Goal: Transaction & Acquisition: Obtain resource

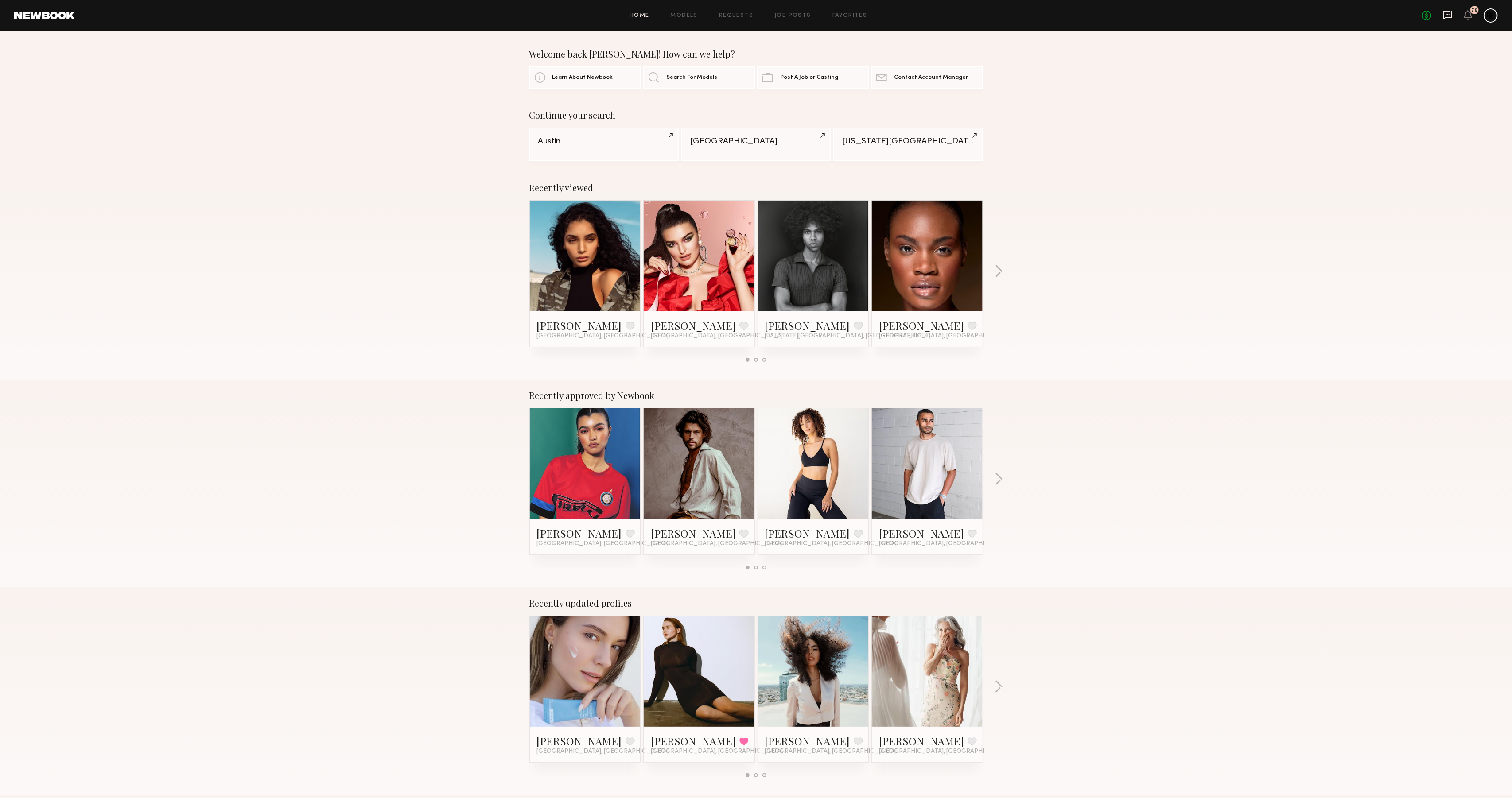
click at [1446, 16] on icon at bounding box center [1447, 15] width 10 height 10
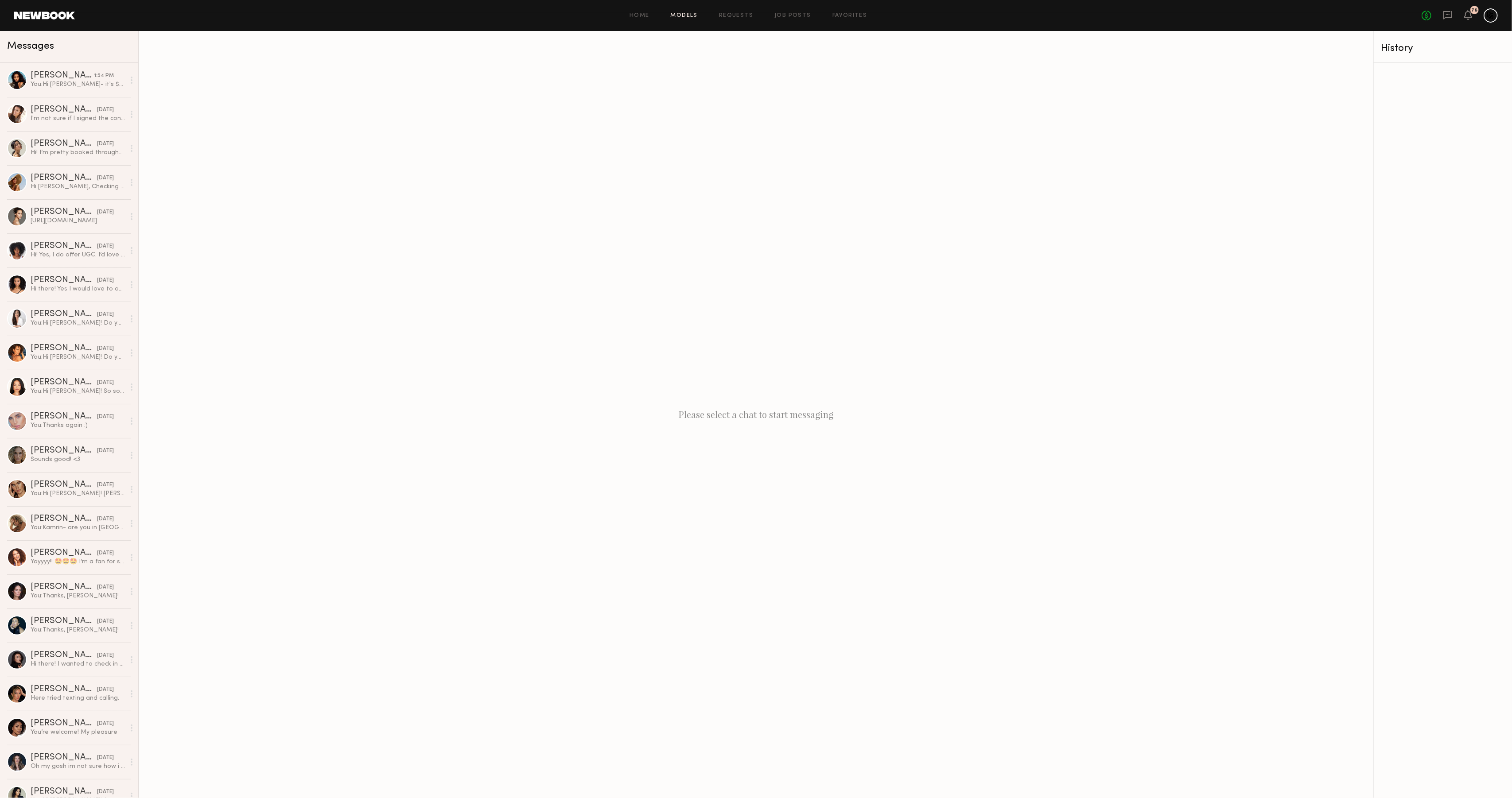
click at [677, 13] on link "Models" at bounding box center [684, 16] width 27 height 6
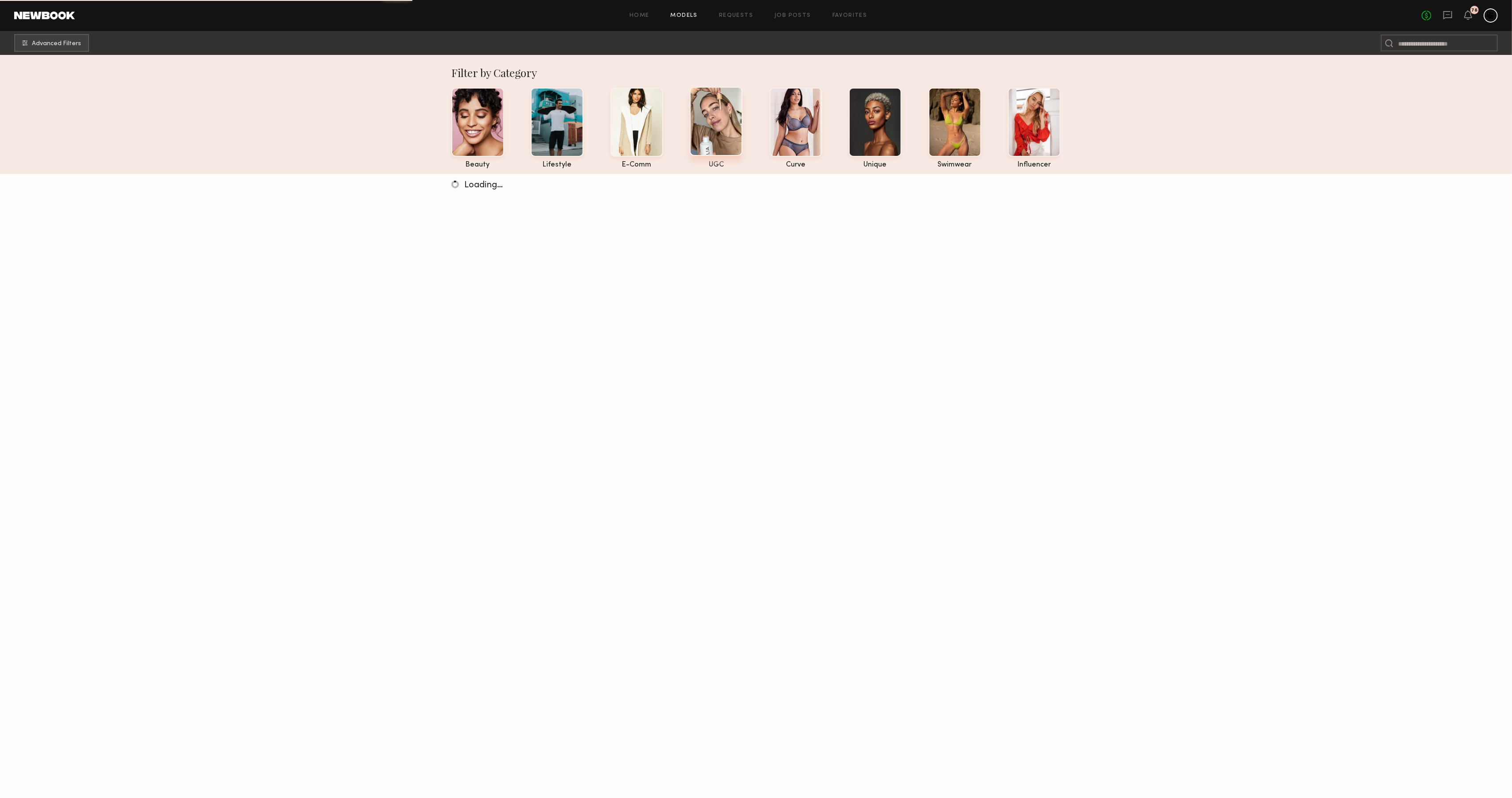
click at [712, 129] on div at bounding box center [716, 121] width 53 height 69
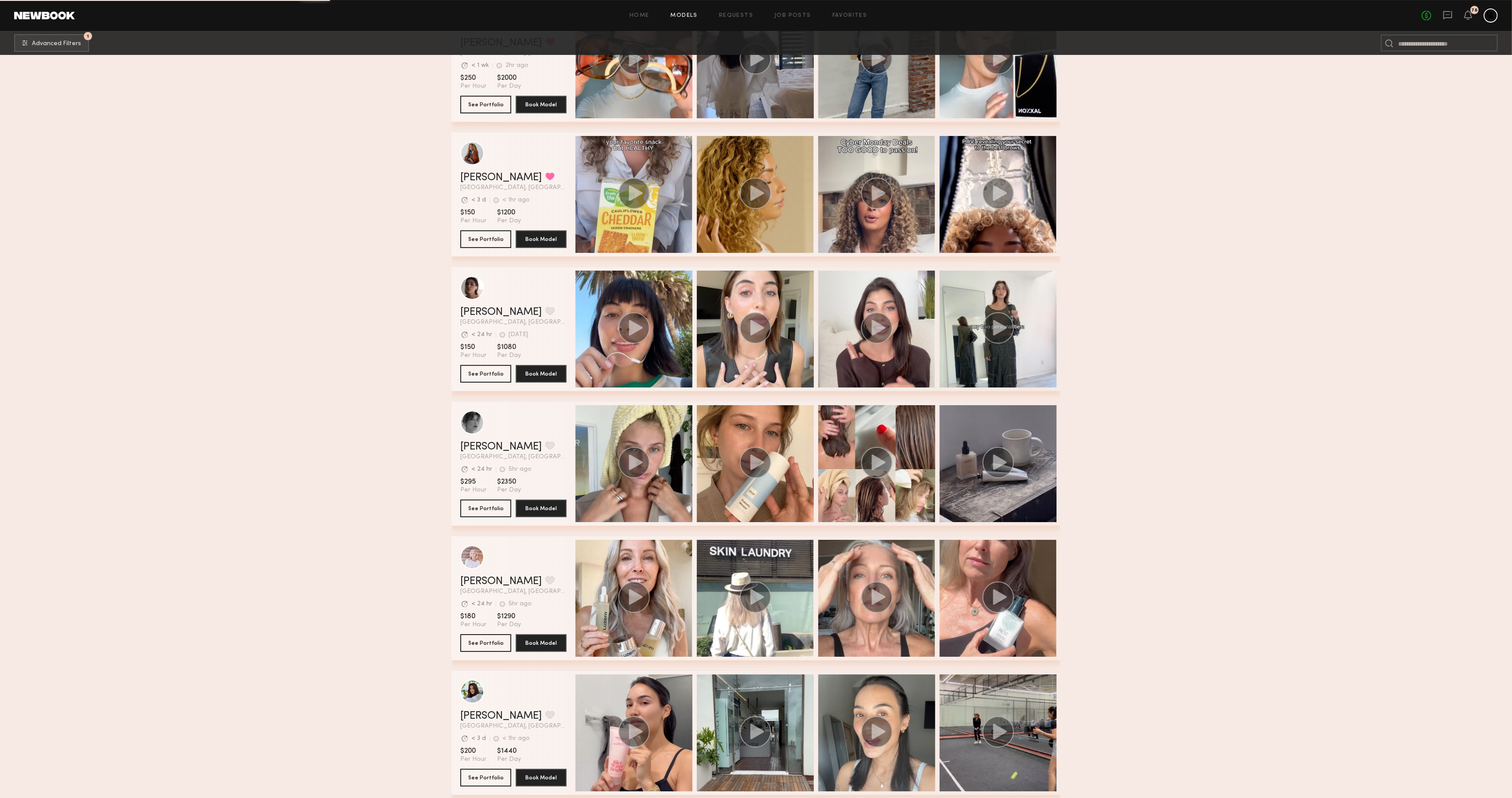
scroll to position [8931, 0]
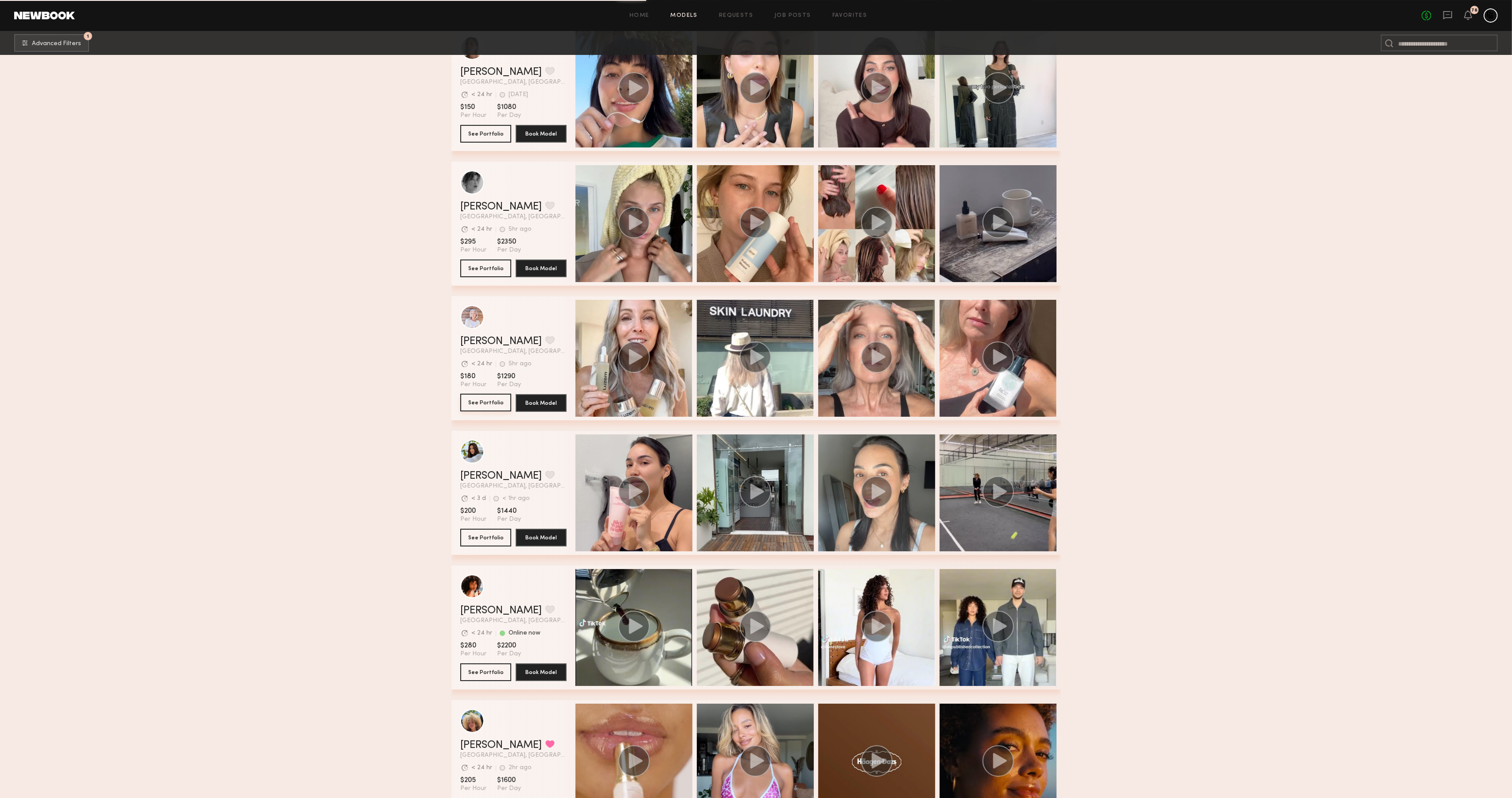
click at [471, 401] on button "See Portfolio" at bounding box center [485, 403] width 51 height 18
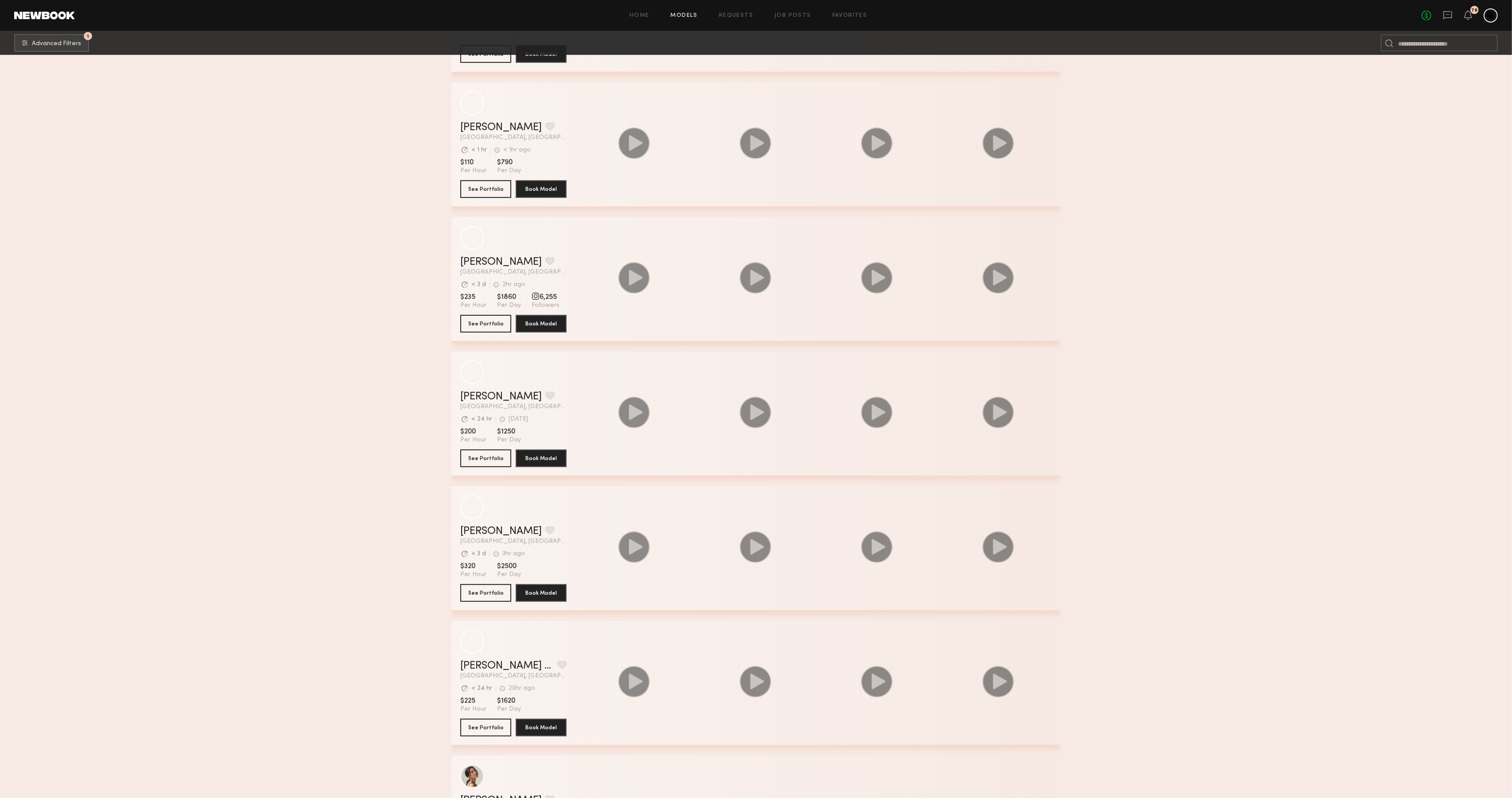
scroll to position [13973, 0]
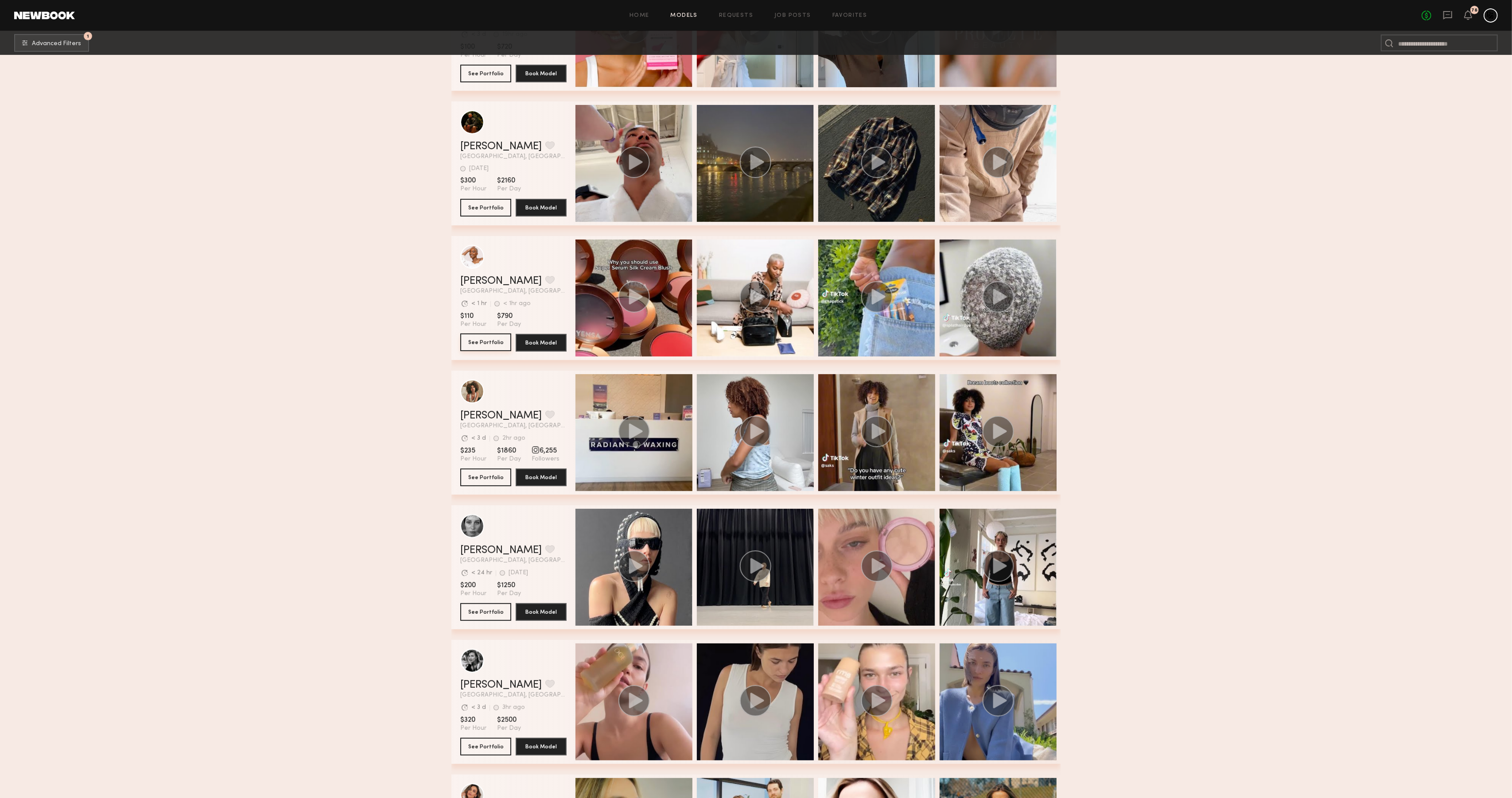
click at [489, 339] on button "See Portfolio" at bounding box center [485, 342] width 51 height 18
click at [1415, 49] on input at bounding box center [1439, 43] width 117 height 17
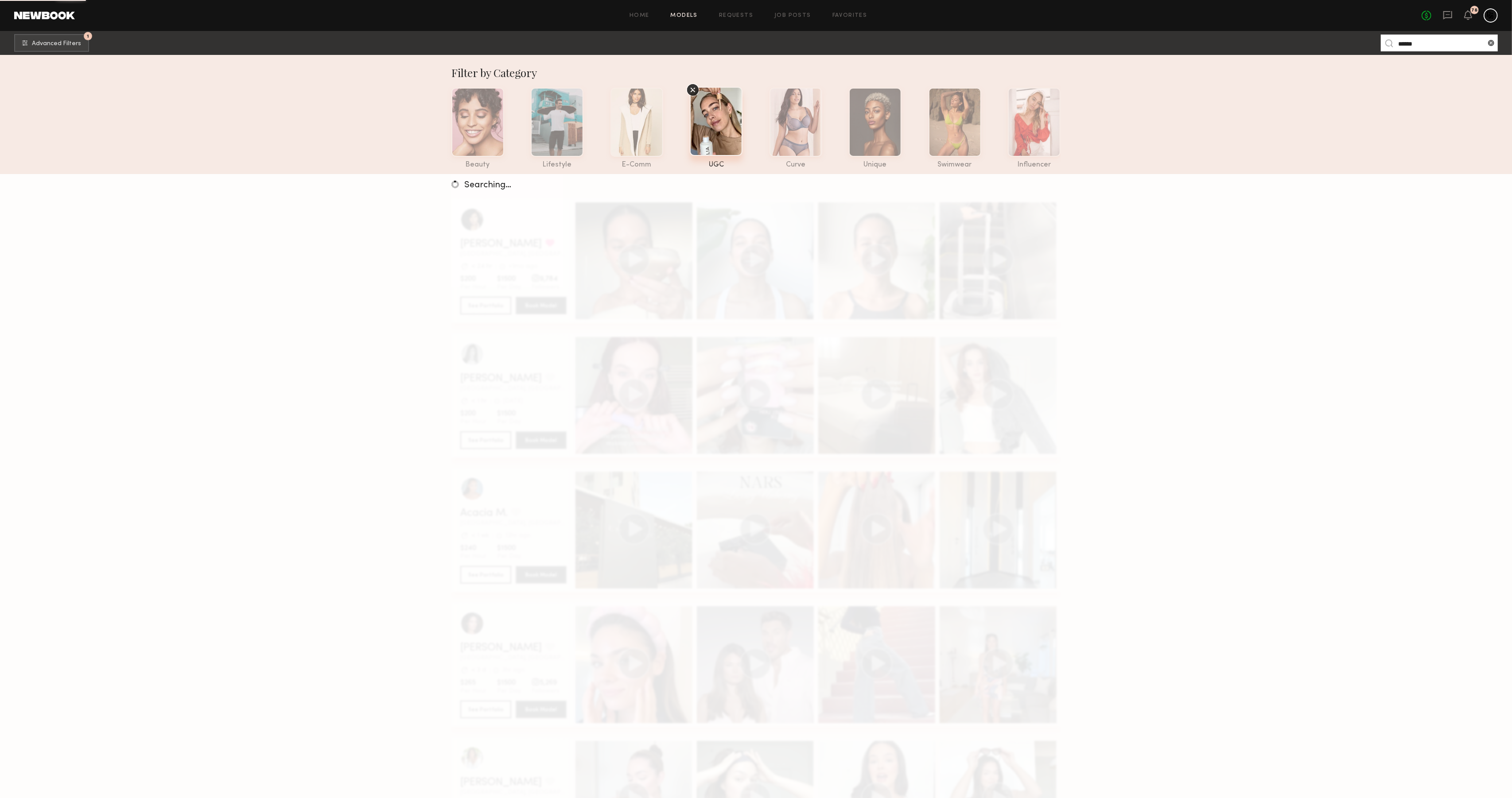
type input "******"
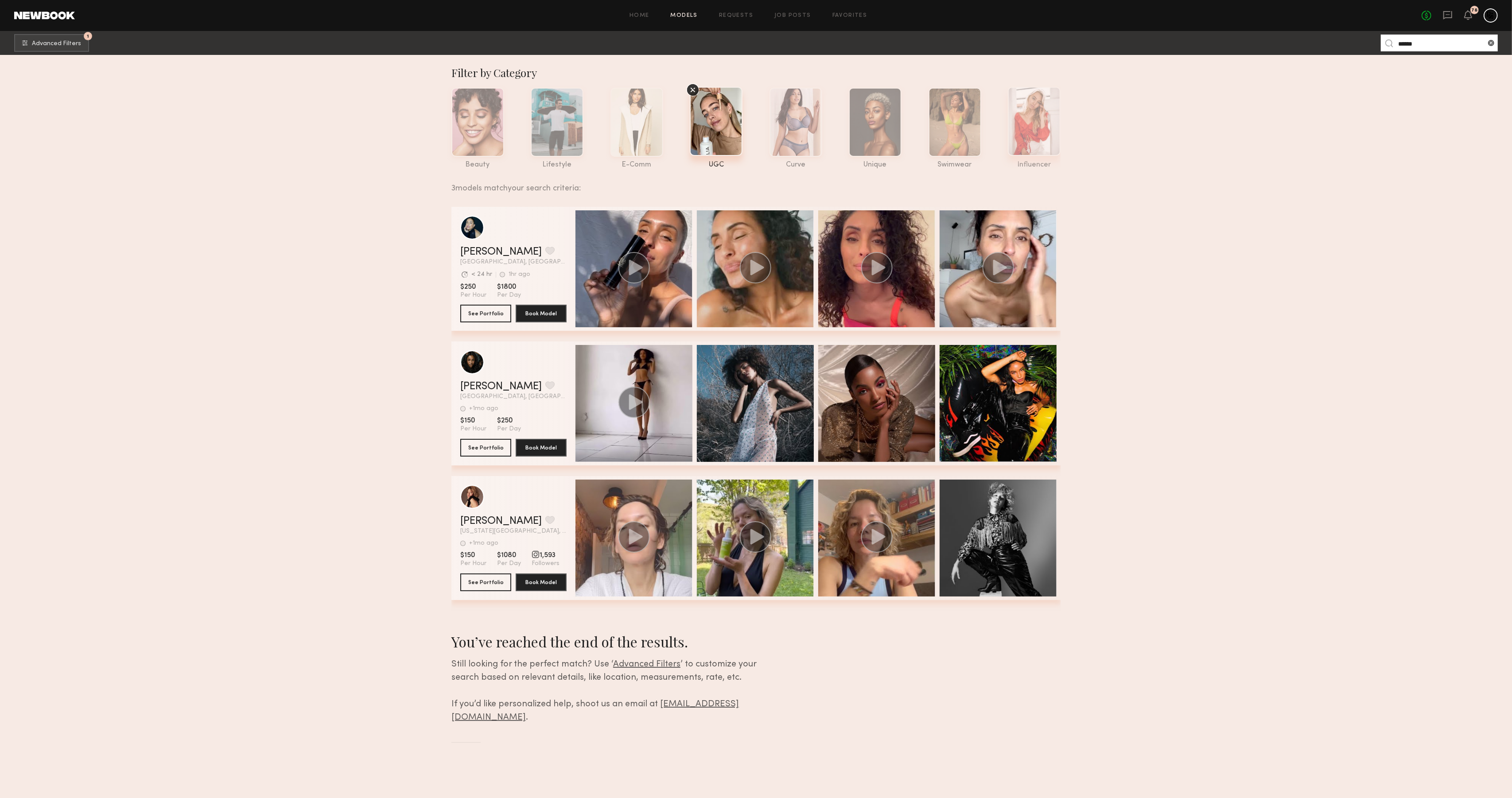
click at [1018, 136] on div at bounding box center [1034, 121] width 53 height 69
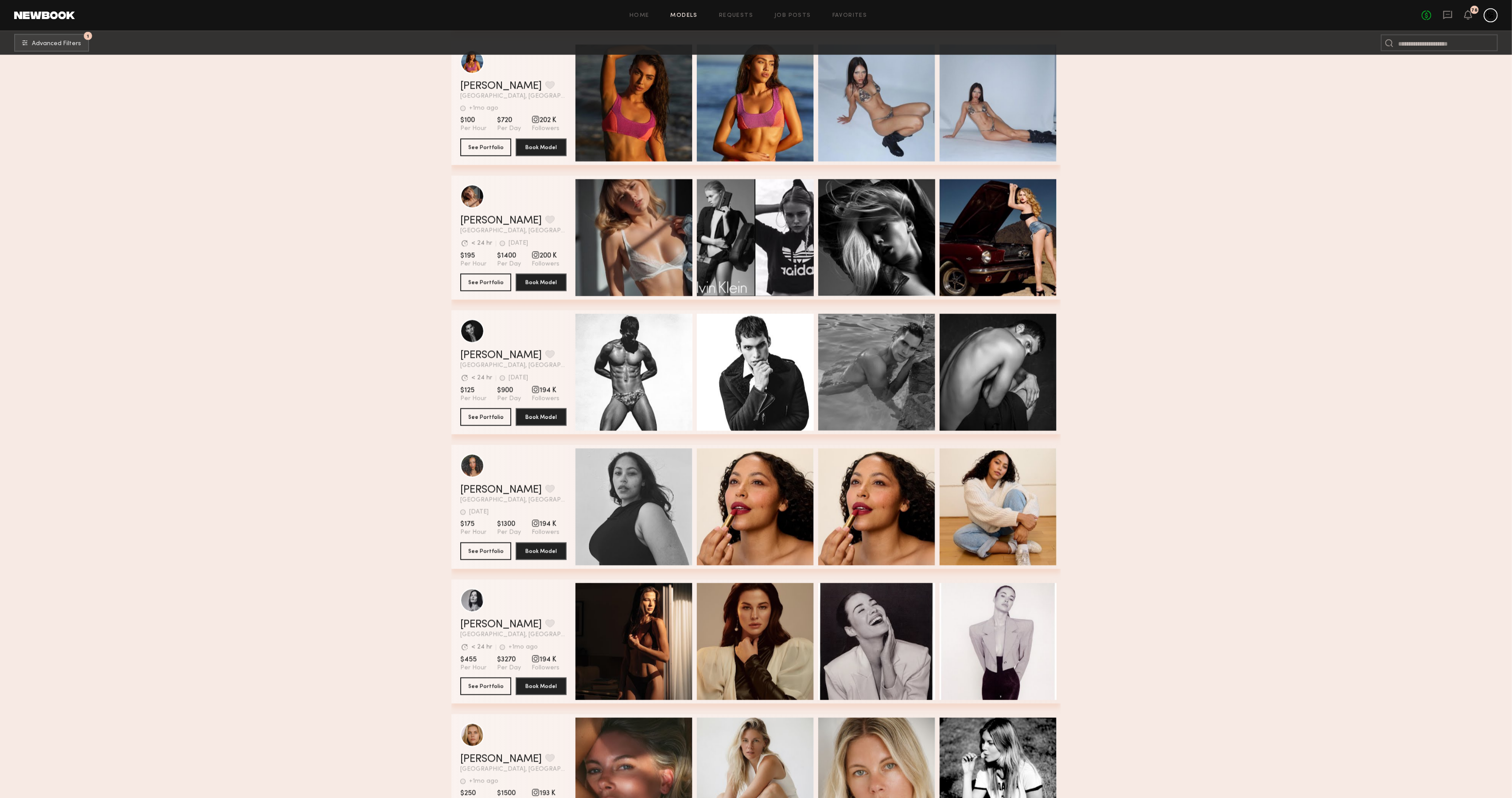
scroll to position [6364, 0]
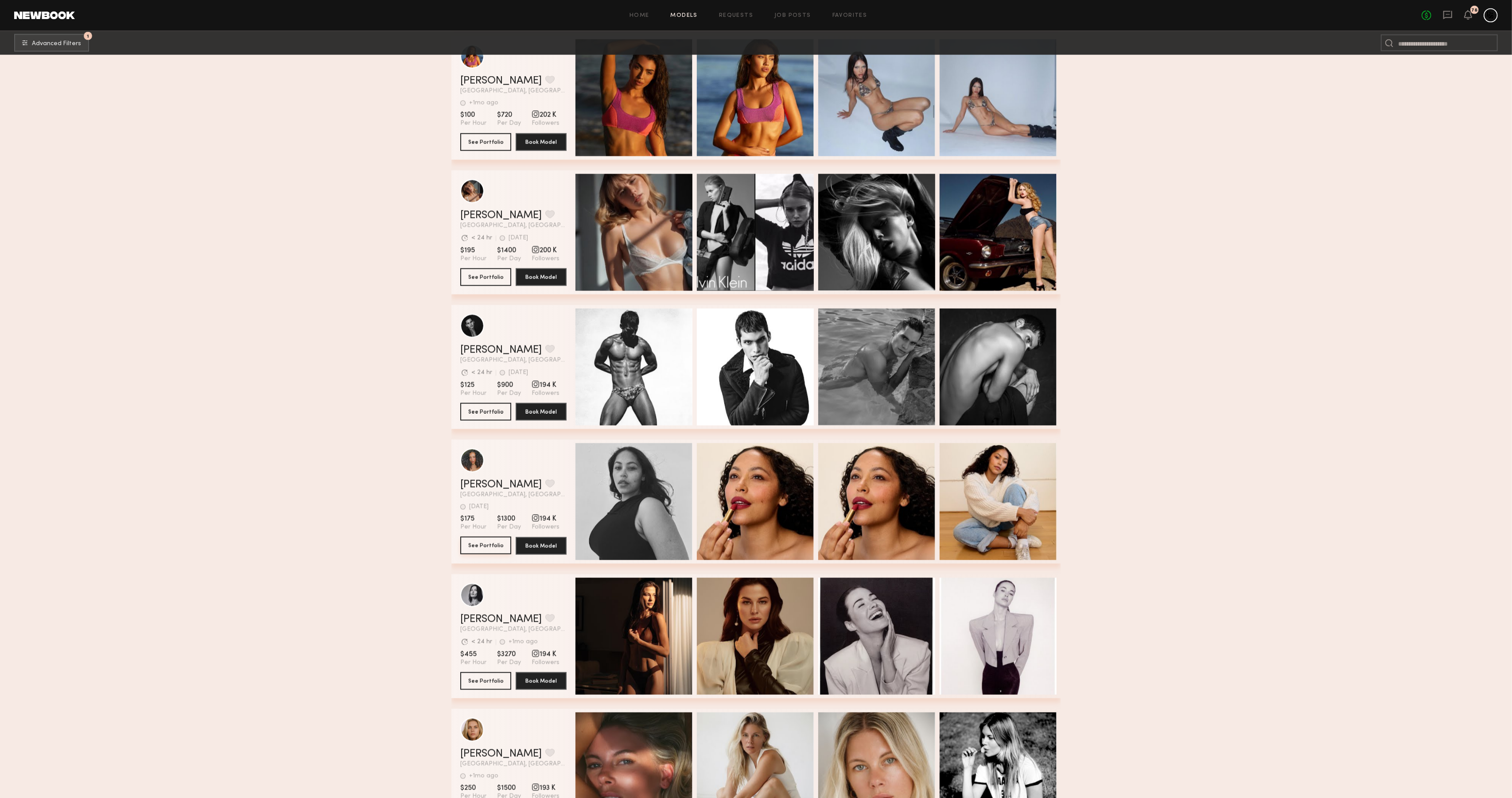
click at [476, 541] on button "See Portfolio" at bounding box center [485, 546] width 51 height 18
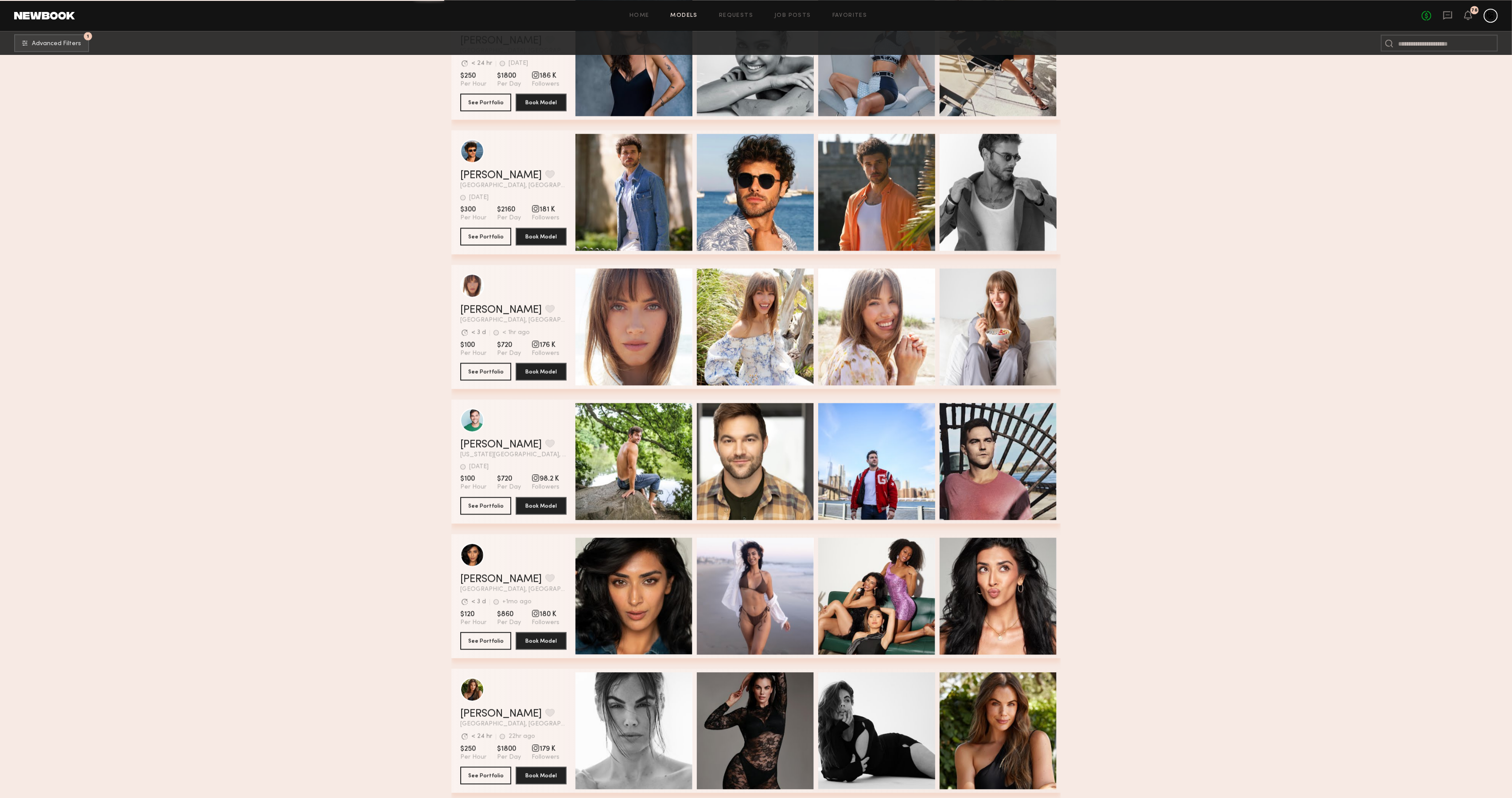
scroll to position [7451, 0]
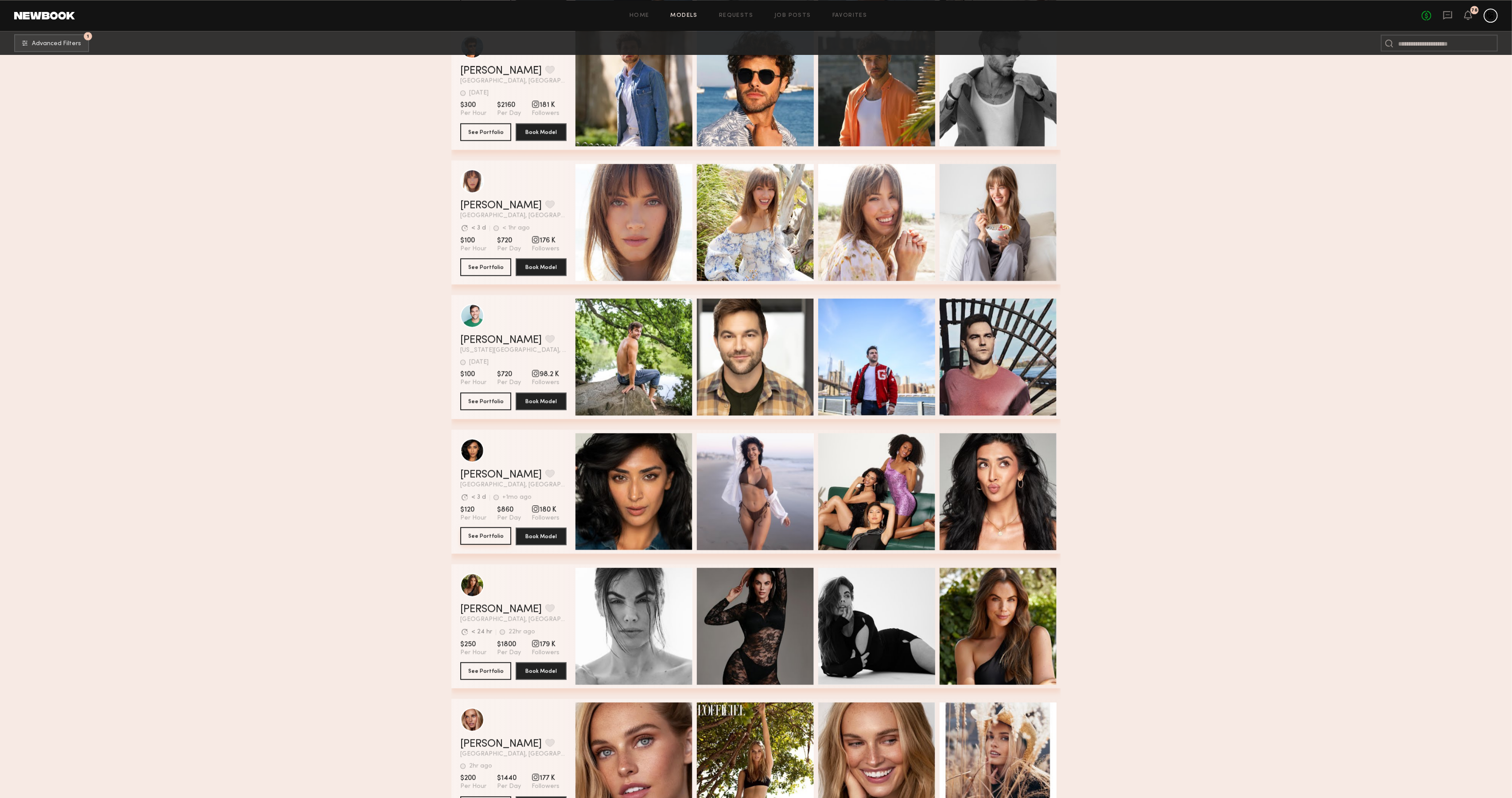
click at [487, 530] on button "See Portfolio" at bounding box center [485, 536] width 51 height 18
click at [481, 534] on button "See Portfolio" at bounding box center [485, 536] width 51 height 18
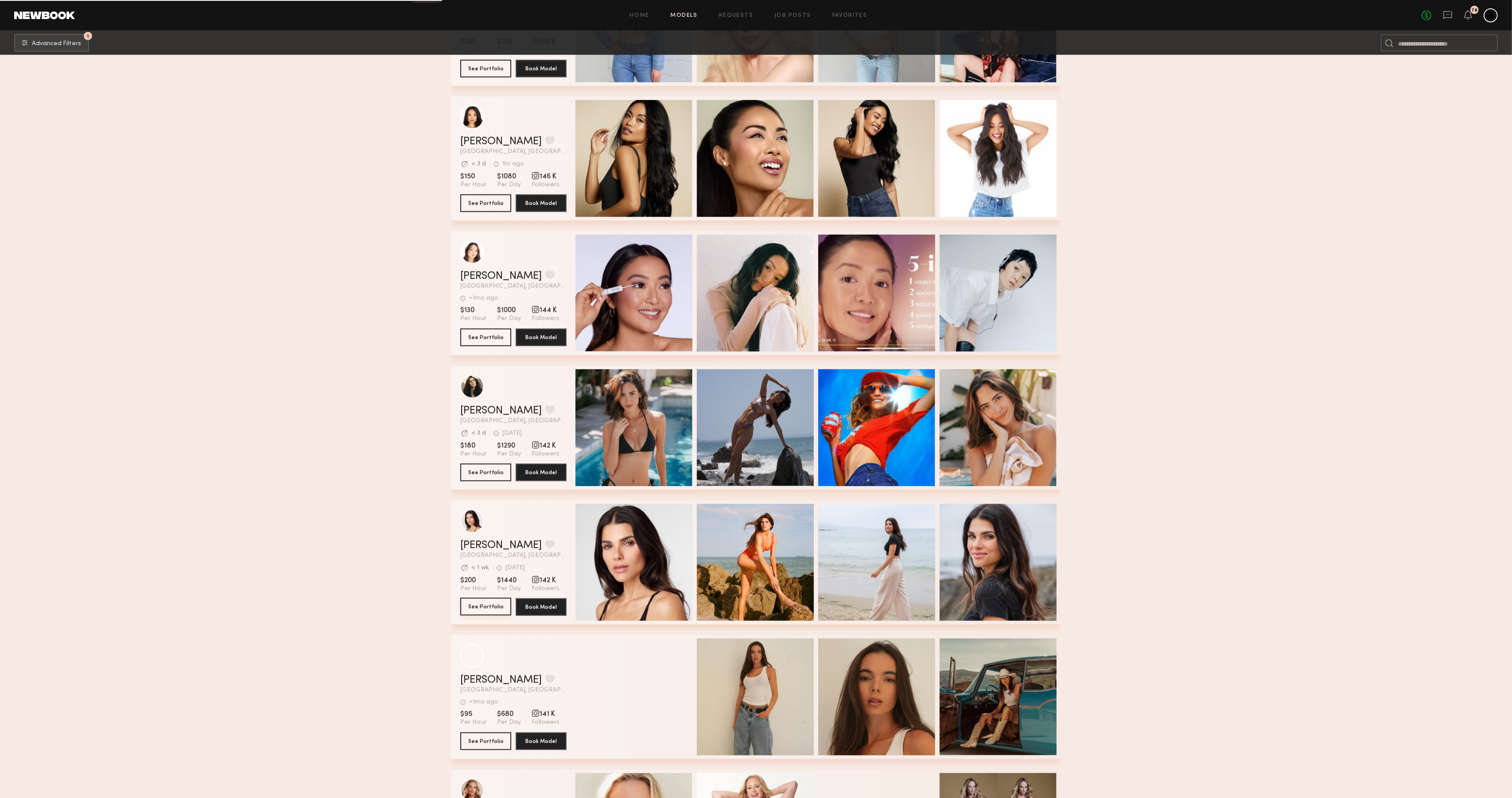
scroll to position [10342, 0]
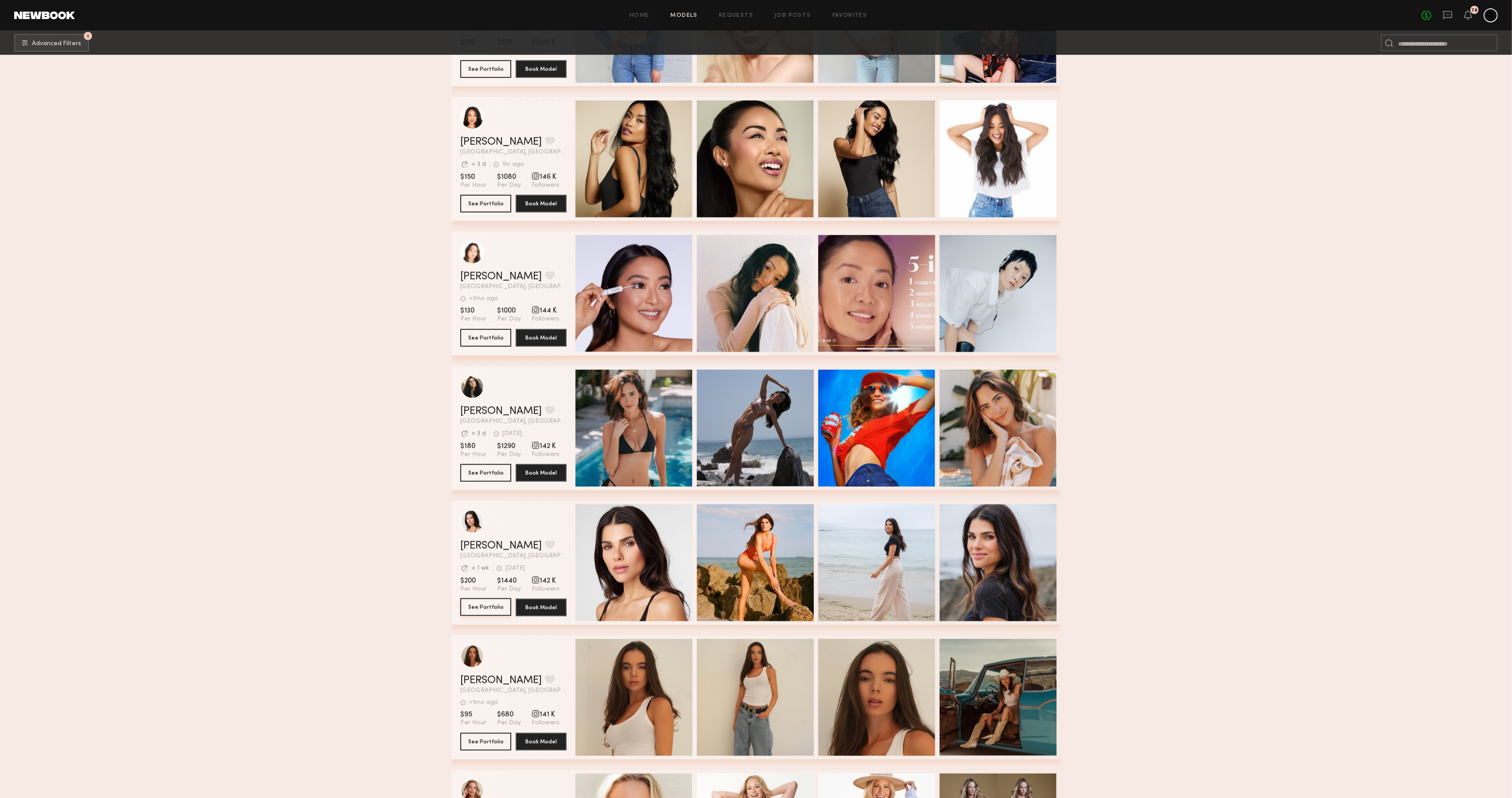
click at [495, 607] on button "See Portfolio" at bounding box center [485, 607] width 51 height 18
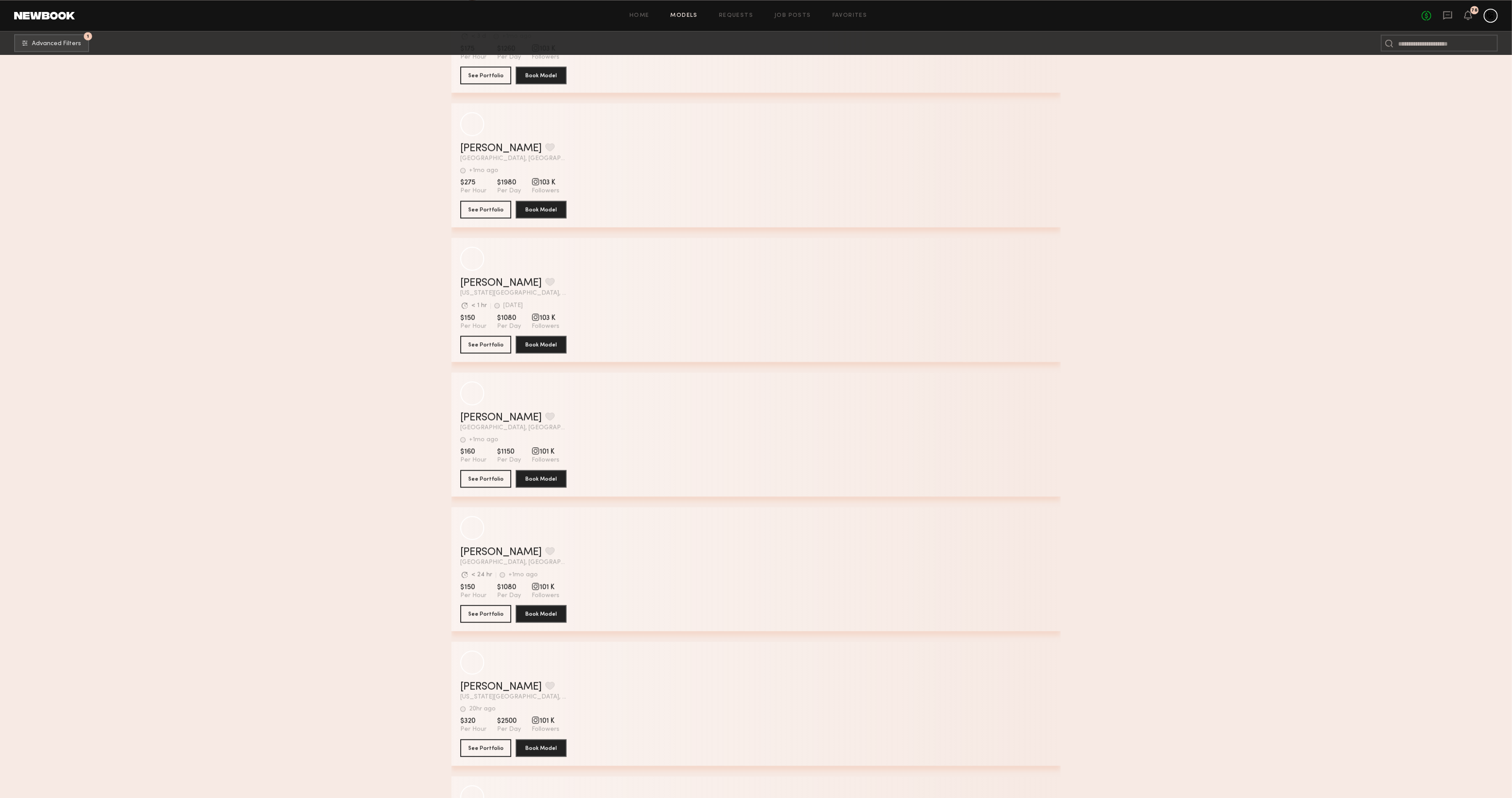
scroll to position [16404, 0]
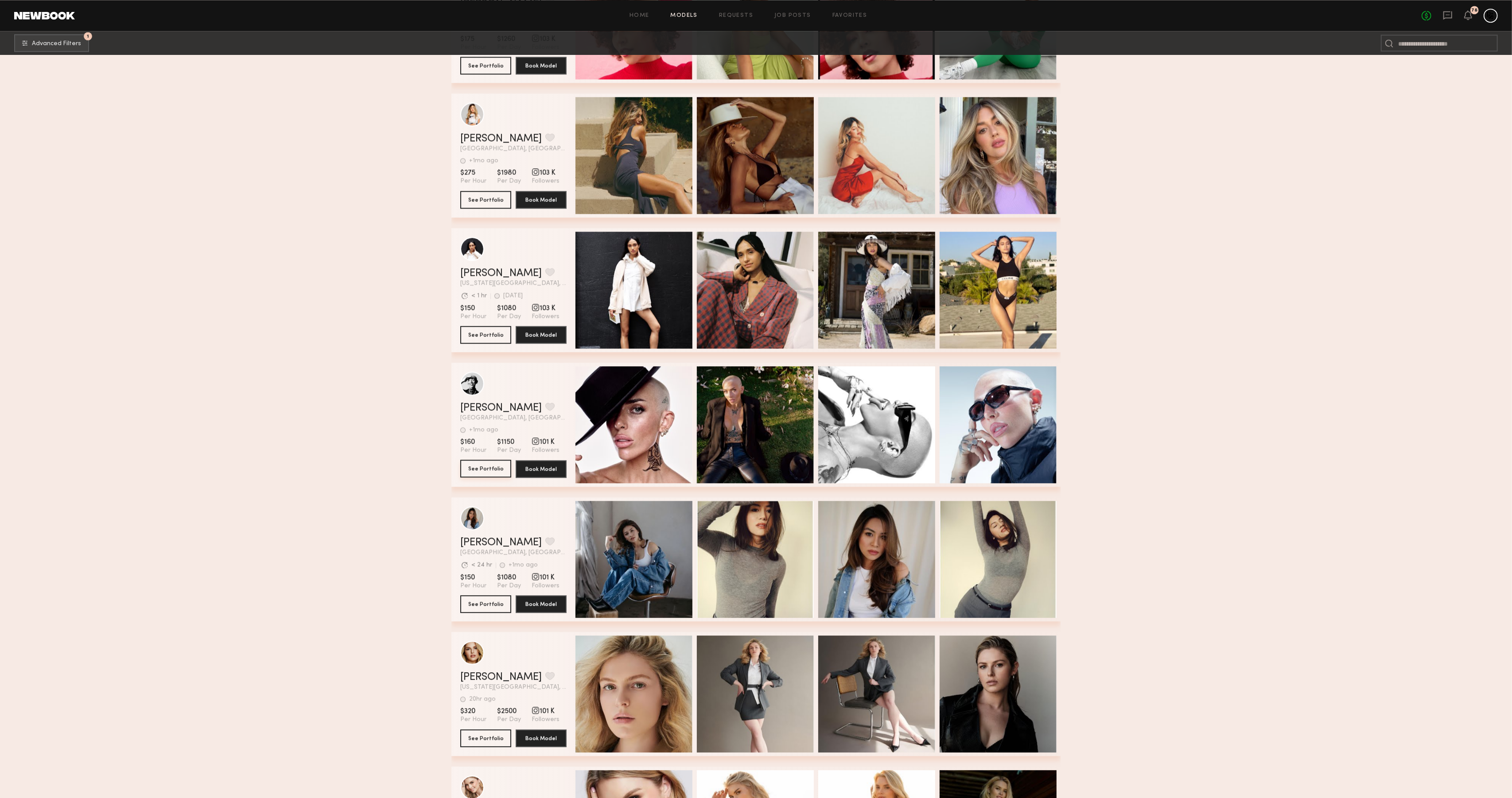
click at [494, 466] on button "See Portfolio" at bounding box center [485, 468] width 51 height 18
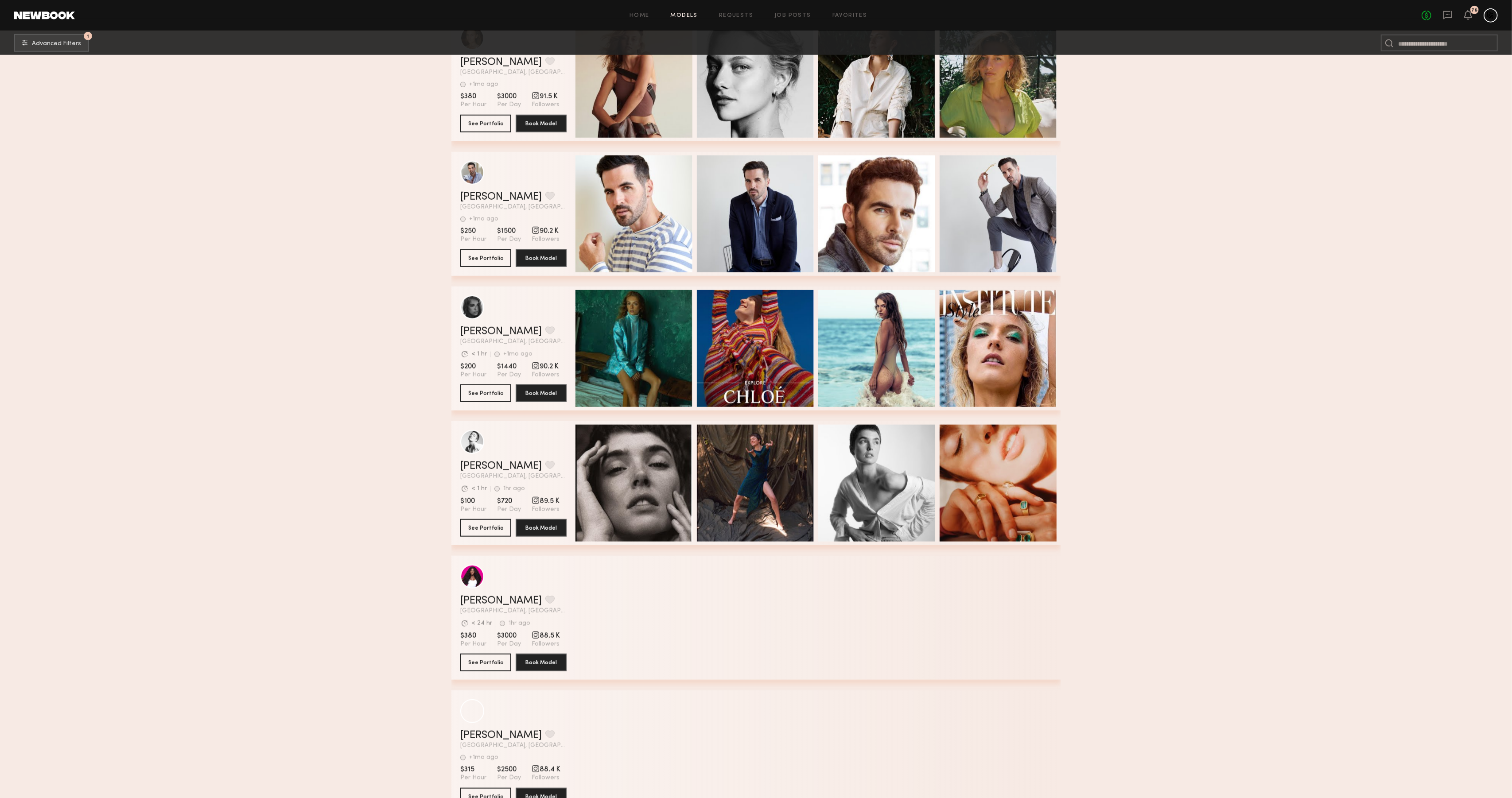
scroll to position [19455, 0]
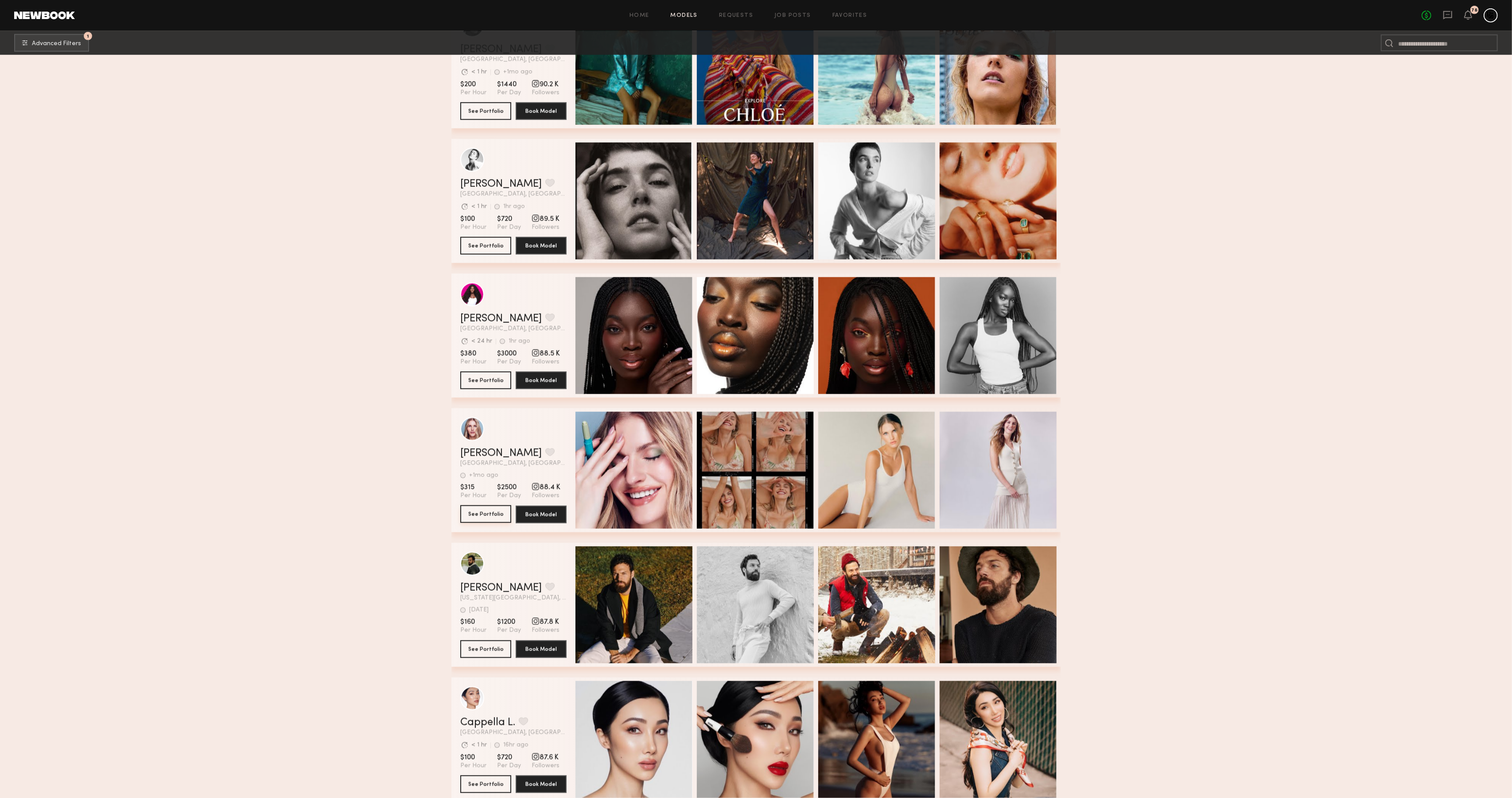
click at [480, 516] on button "See Portfolio" at bounding box center [485, 514] width 51 height 18
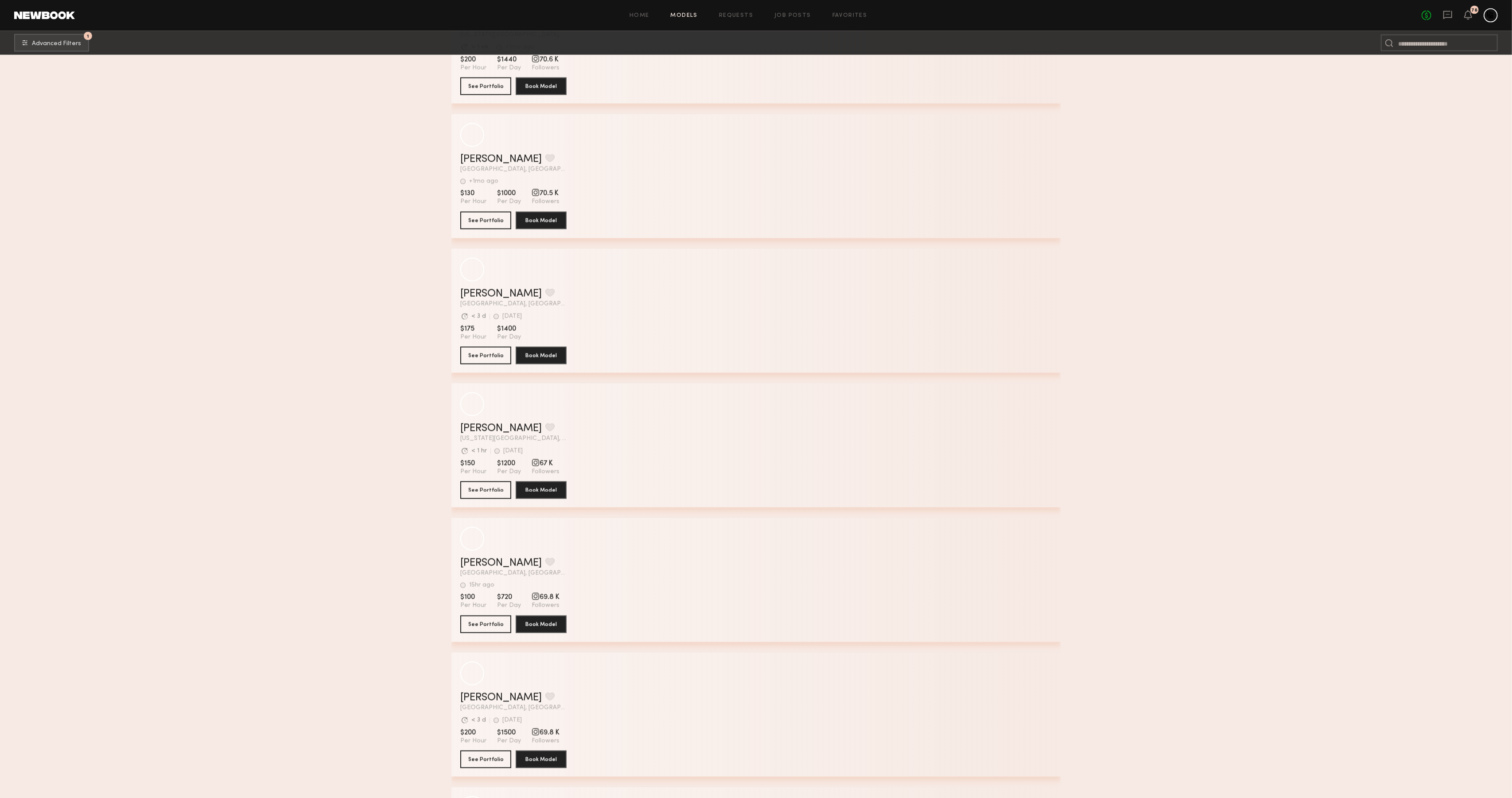
scroll to position [24888, 0]
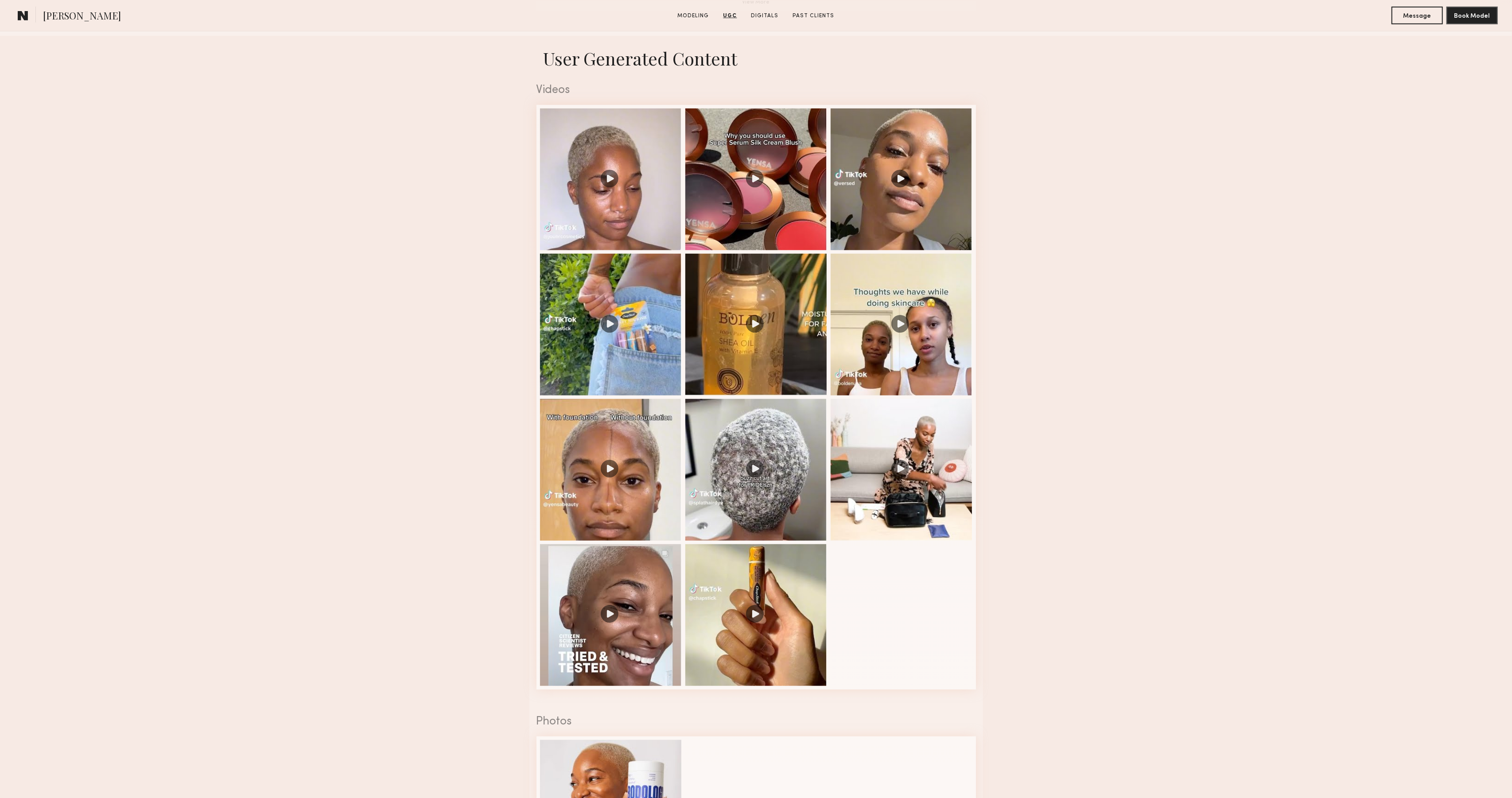
scroll to position [711, 0]
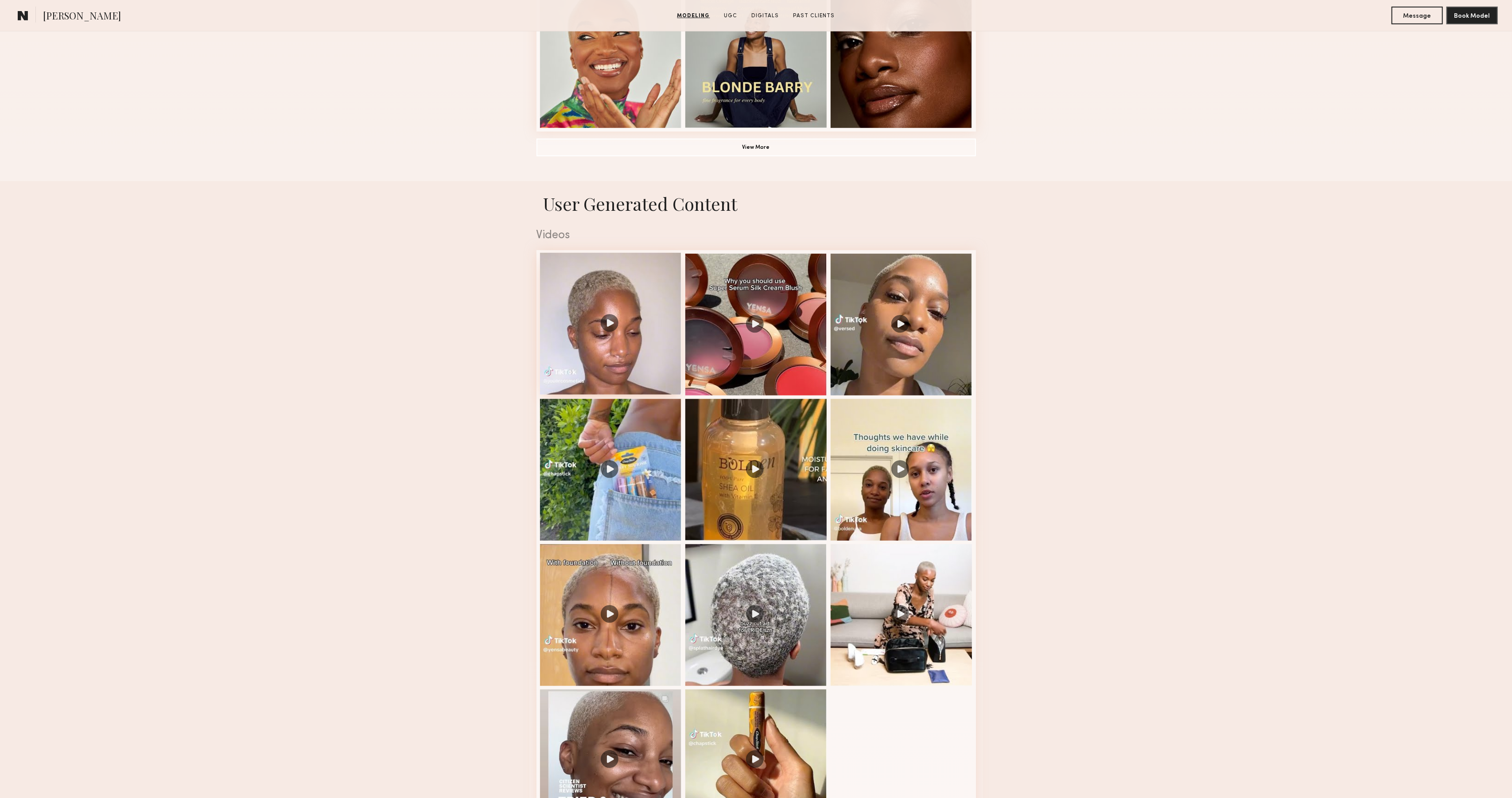
click at [632, 353] on div at bounding box center [611, 324] width 142 height 142
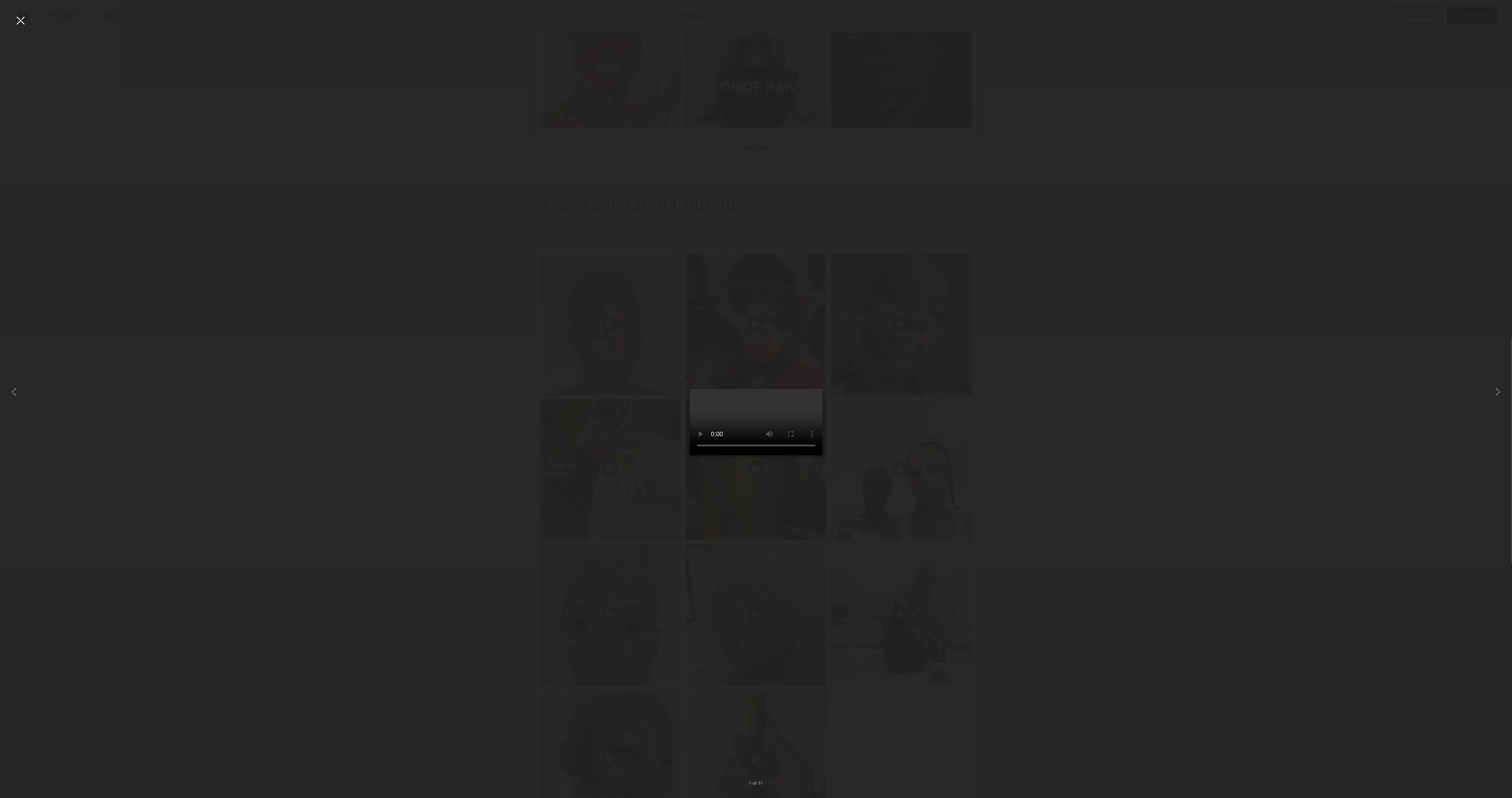
click at [19, 17] on div at bounding box center [21, 21] width 14 height 14
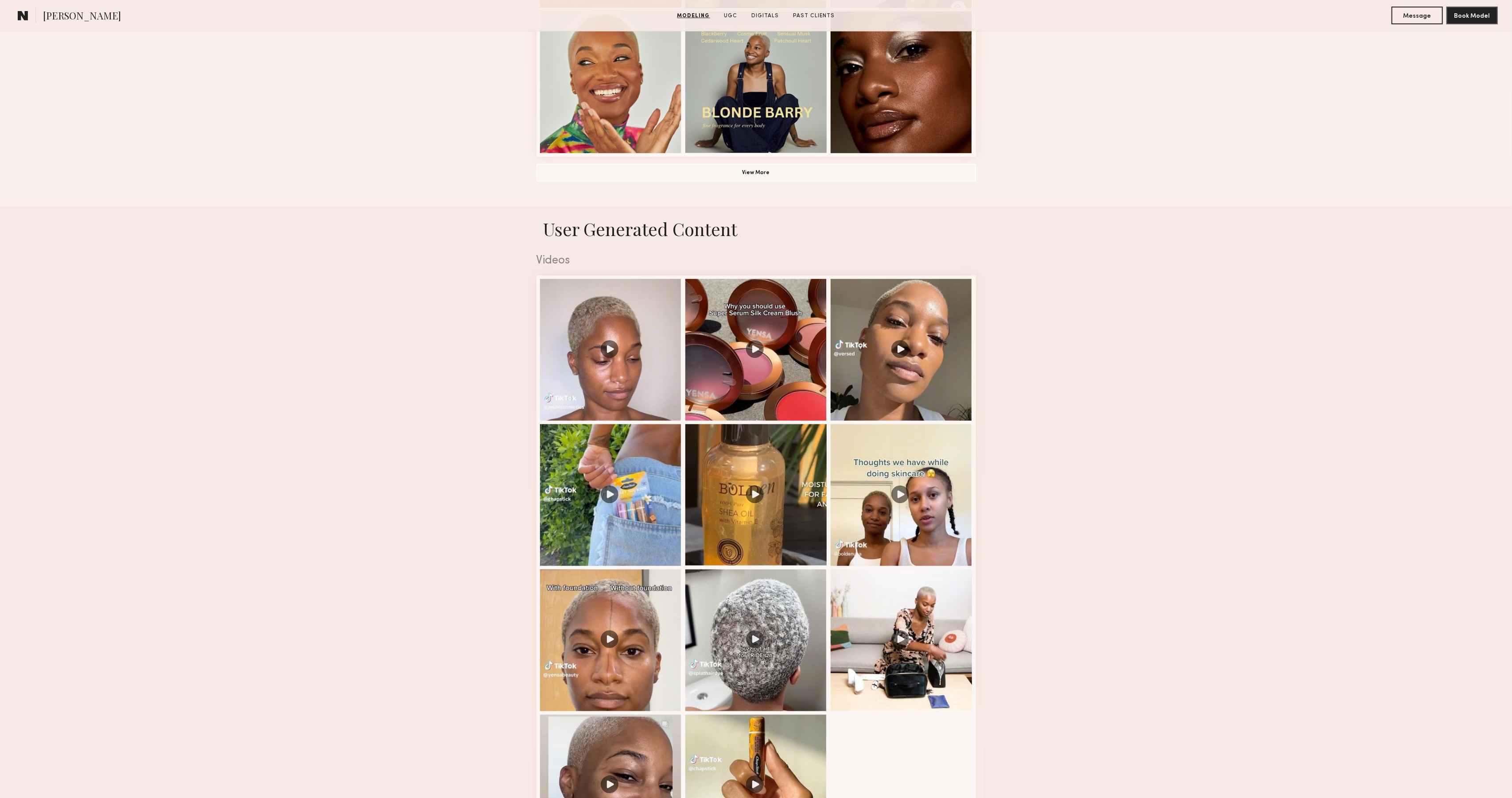
scroll to position [687, 0]
click at [619, 373] on div at bounding box center [611, 349] width 142 height 142
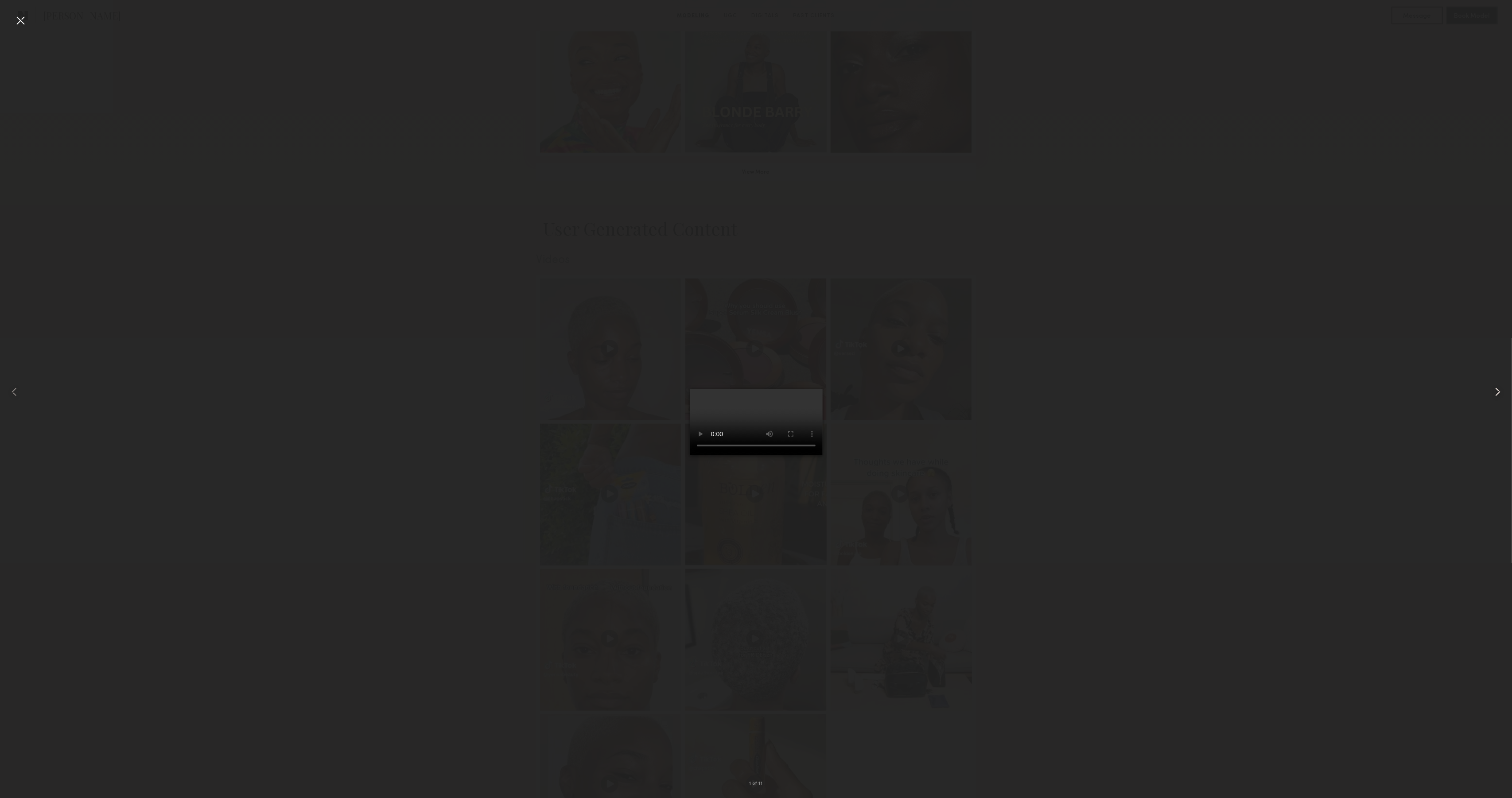
click at [1502, 387] on common-icon at bounding box center [1498, 392] width 14 height 14
click at [1497, 391] on common-icon at bounding box center [1498, 392] width 14 height 14
click at [21, 19] on div at bounding box center [21, 21] width 14 height 14
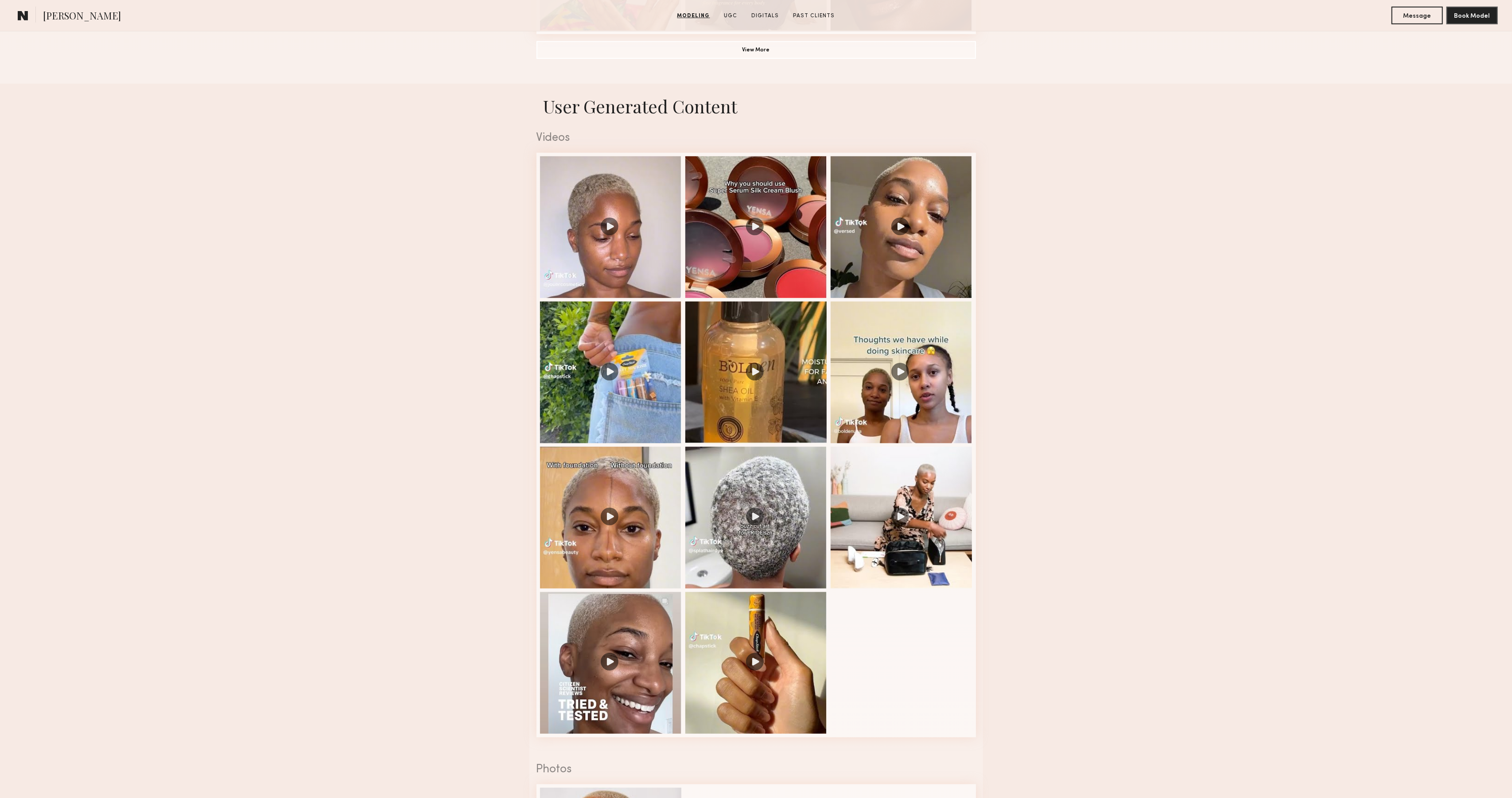
scroll to position [839, 0]
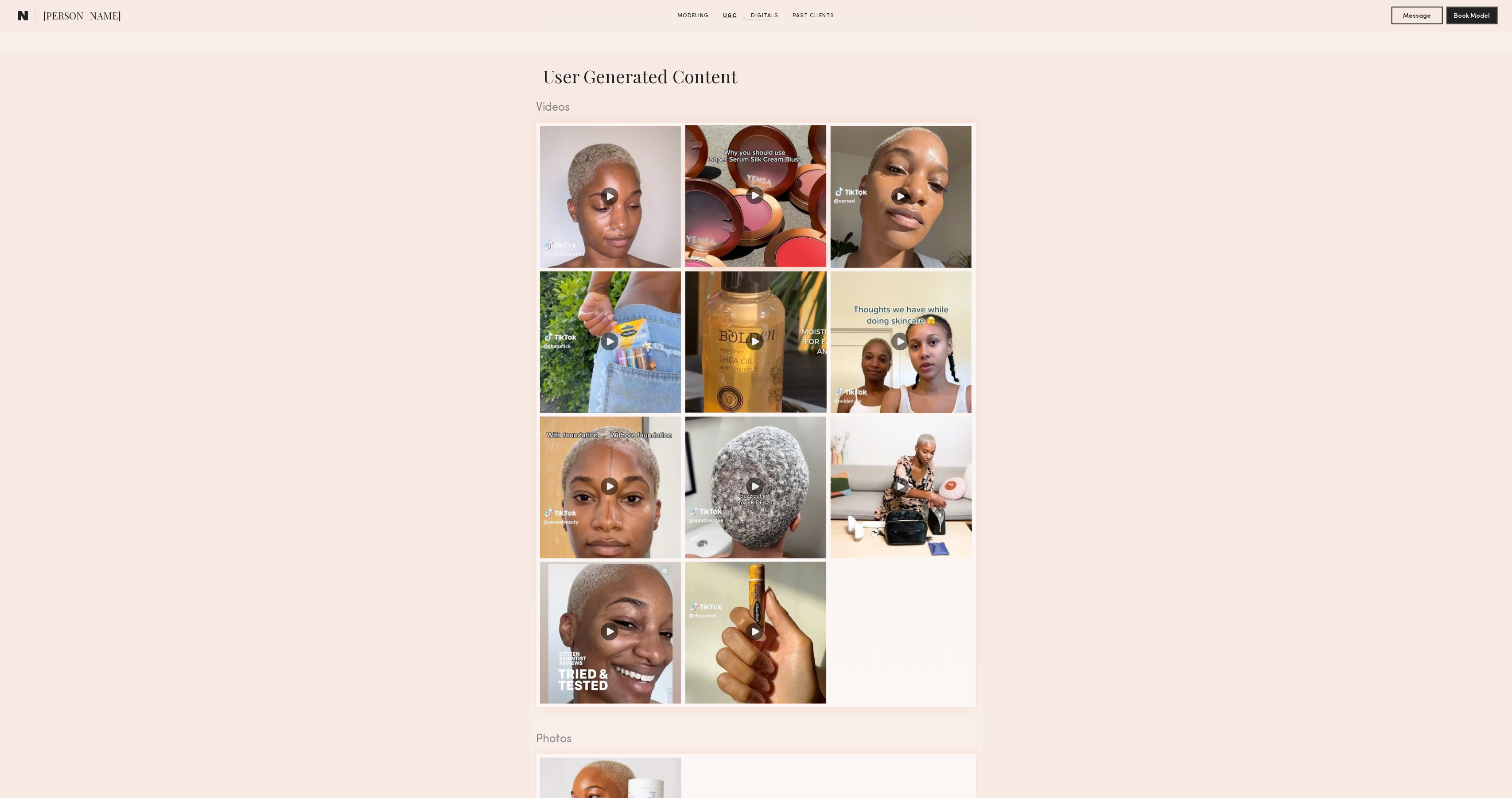
click at [784, 221] on div at bounding box center [757, 197] width 142 height 142
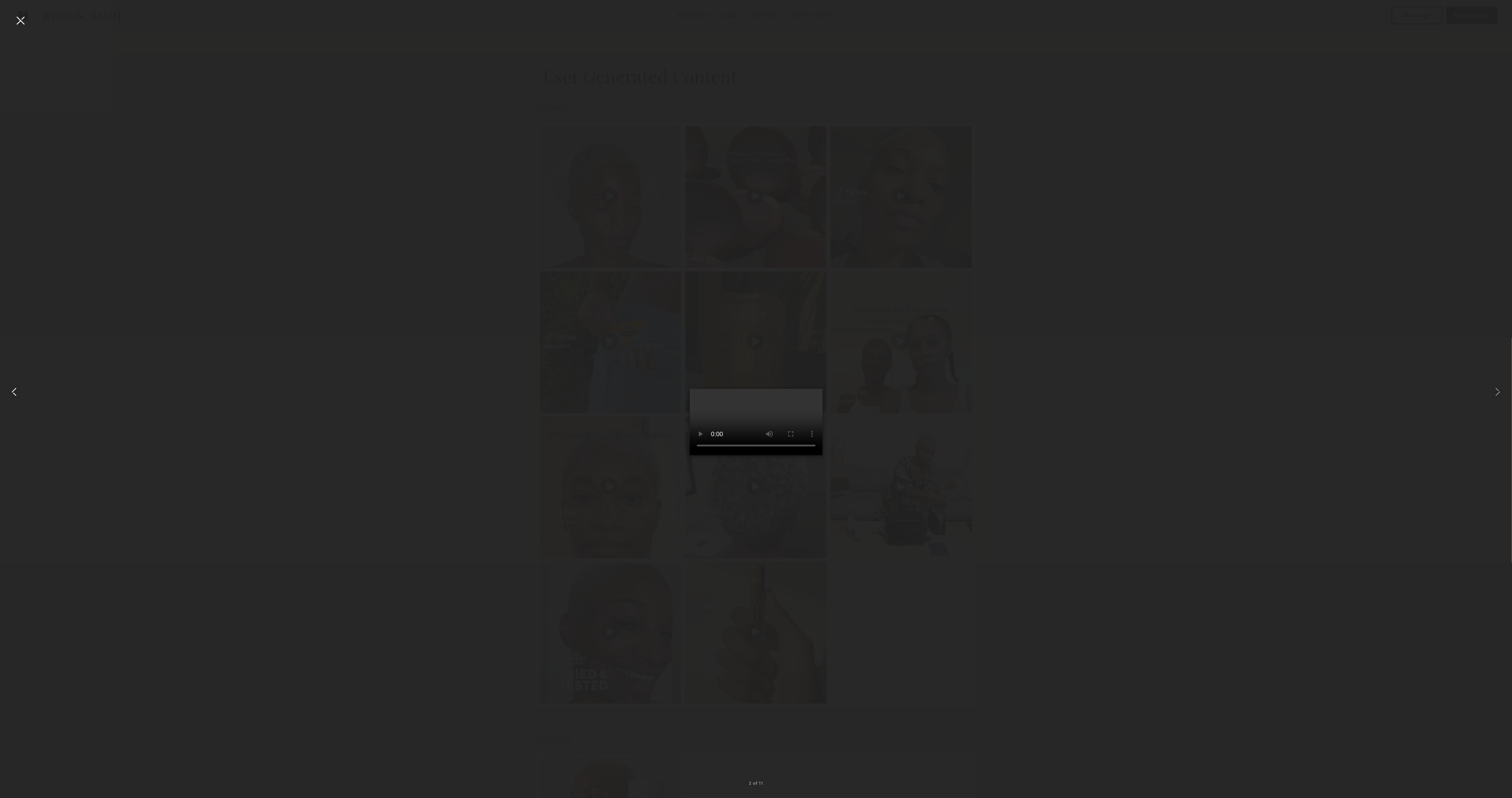
click at [11, 17] on div at bounding box center [30, 392] width 60 height 756
click at [15, 19] on div at bounding box center [21, 21] width 14 height 14
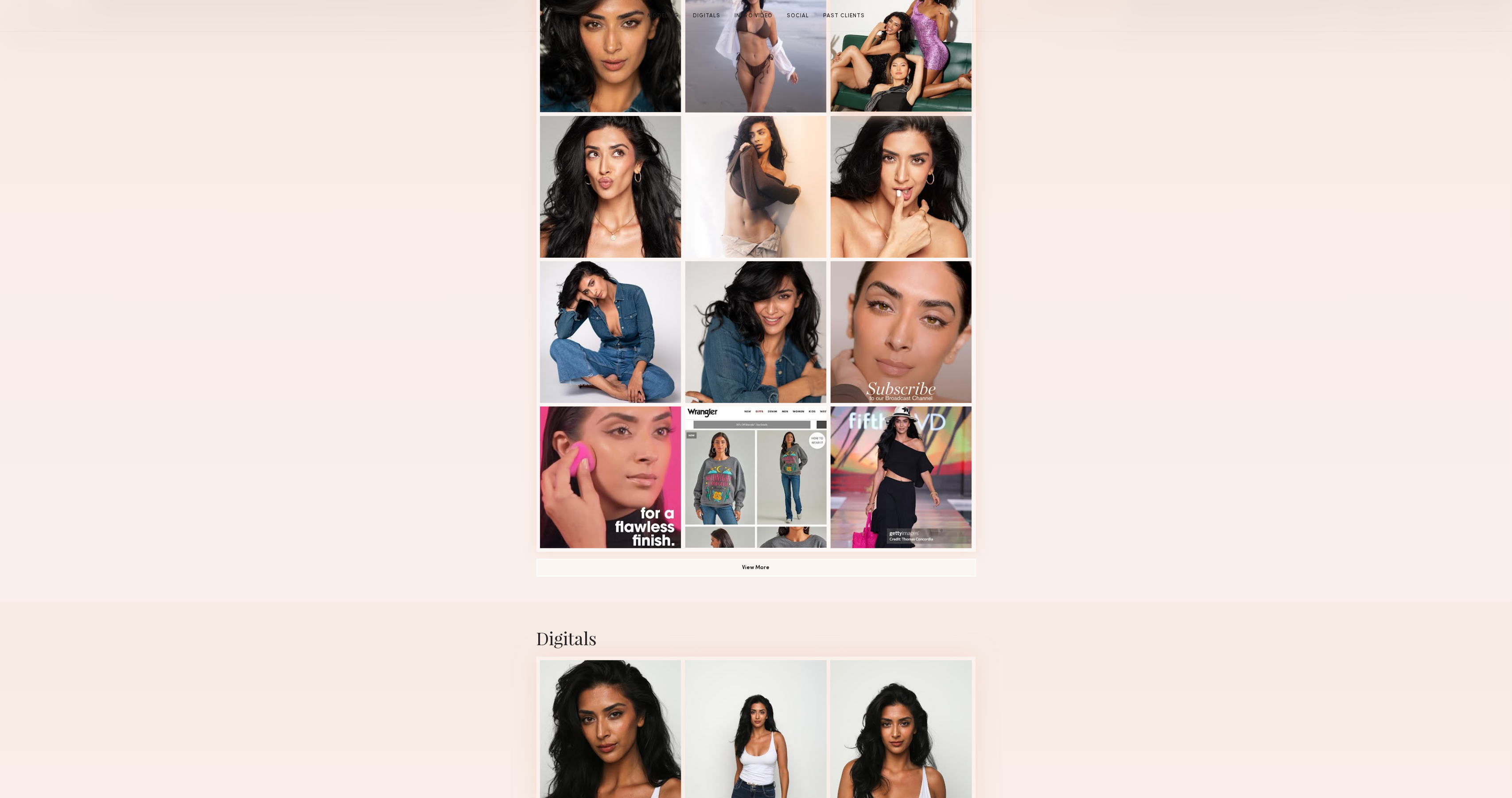
scroll to position [448, 0]
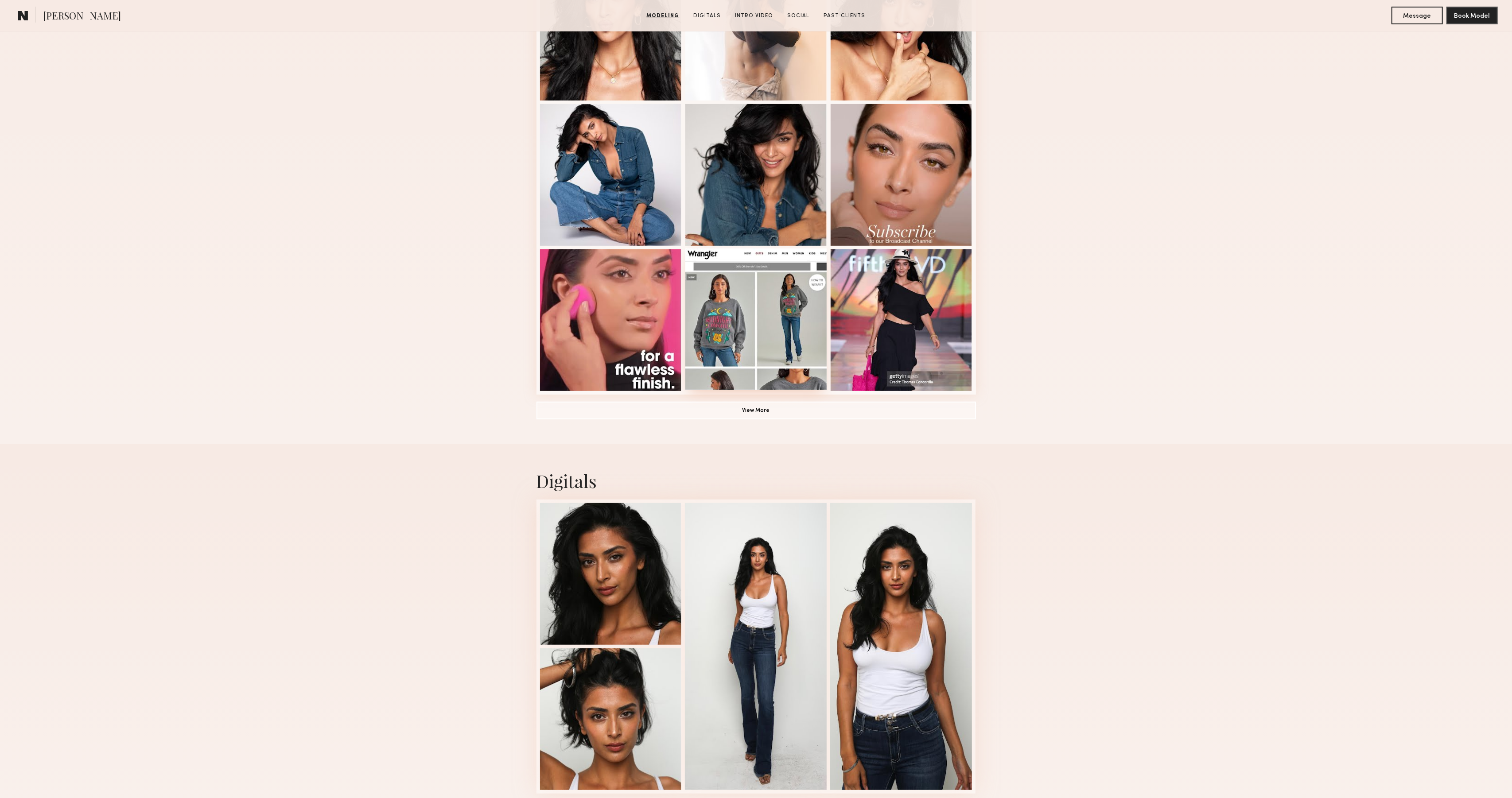
click at [689, 323] on div at bounding box center [757, 319] width 142 height 142
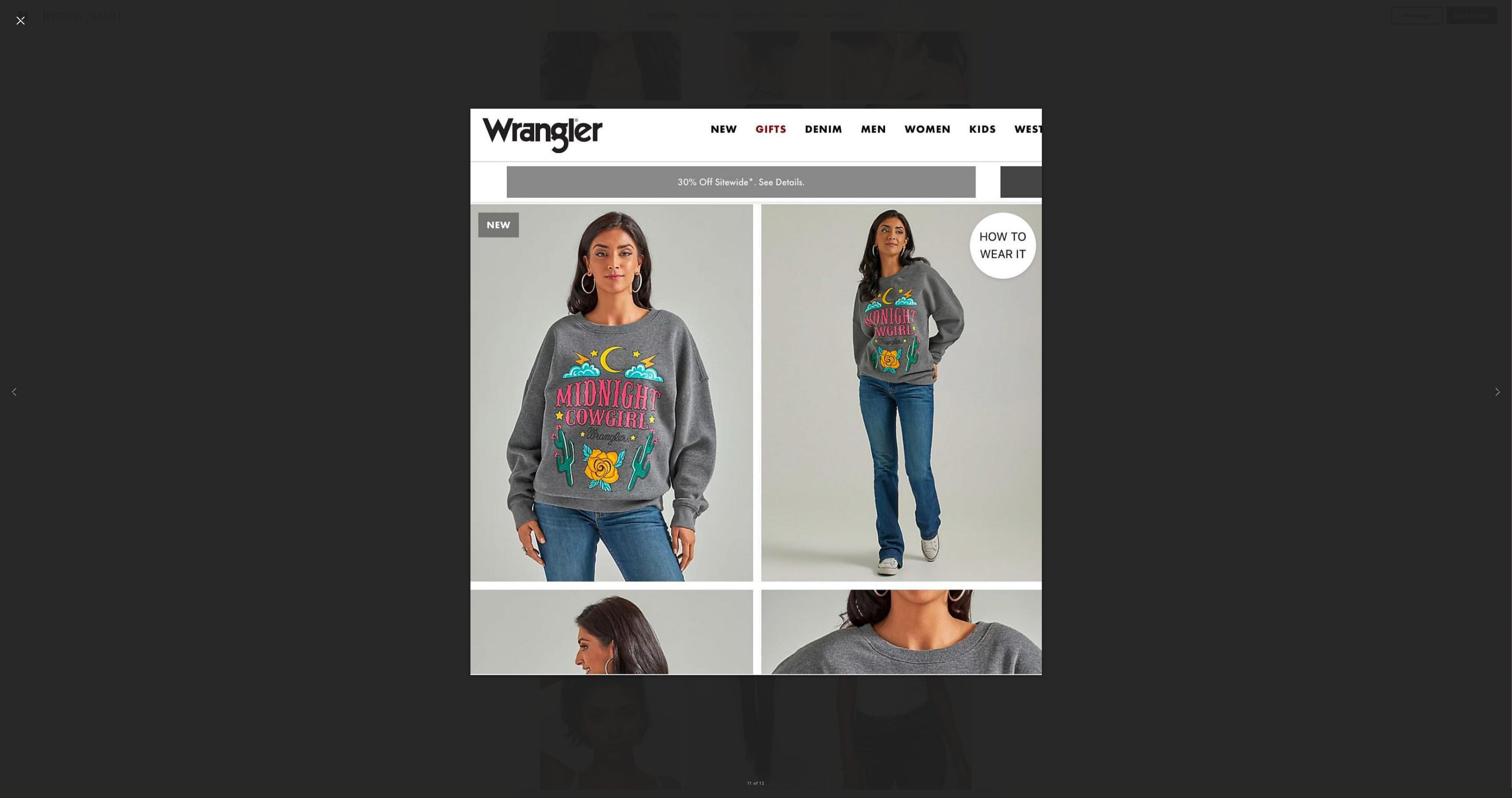
click at [1121, 347] on div at bounding box center [756, 392] width 1512 height 756
click at [23, 23] on div at bounding box center [21, 21] width 14 height 14
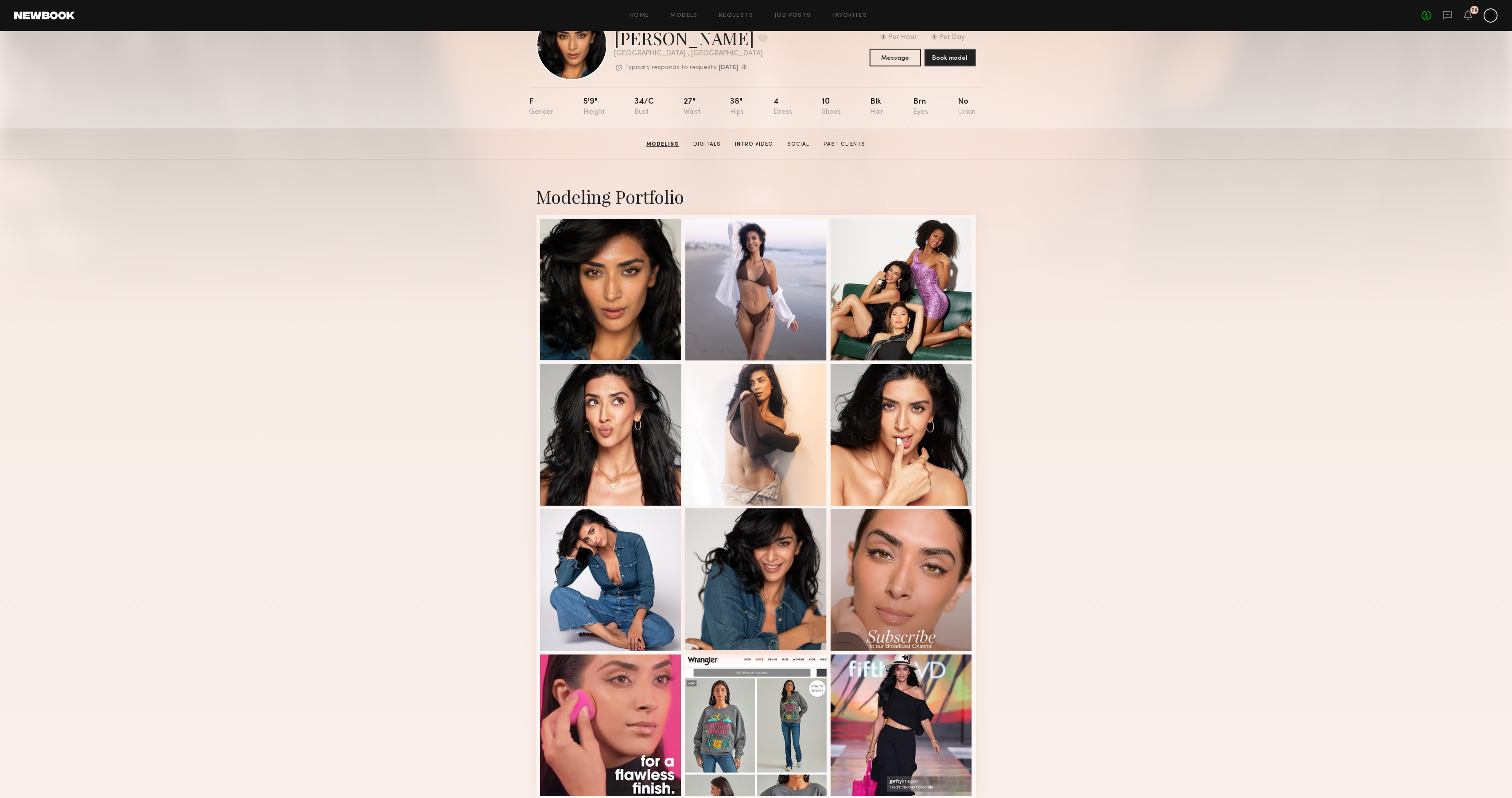
scroll to position [0, 0]
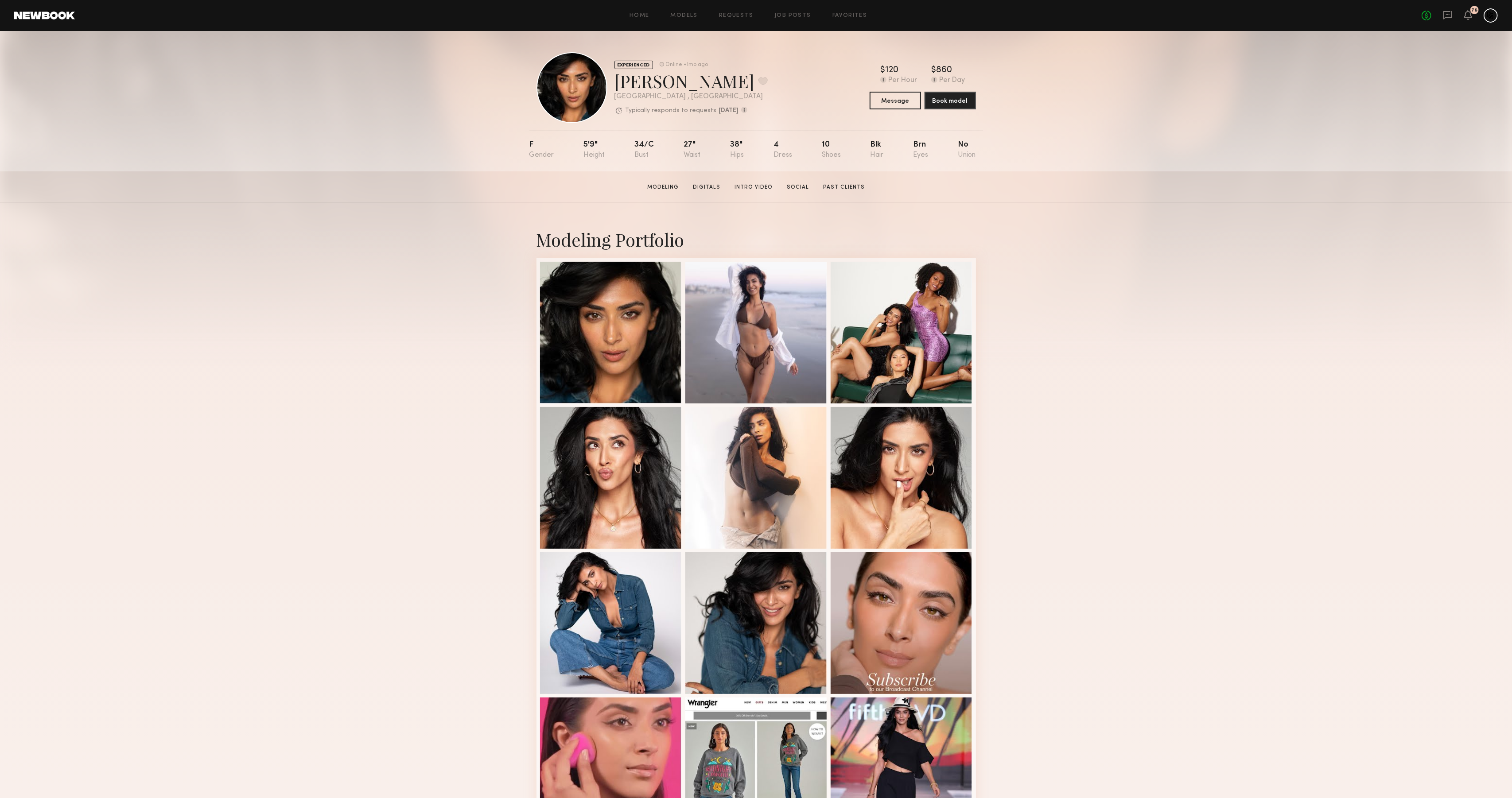
drag, startPoint x: 741, startPoint y: 189, endPoint x: 765, endPoint y: 191, distance: 24.1
click at [741, 189] on link "Intro Video" at bounding box center [753, 187] width 45 height 8
click at [763, 187] on link "Intro Video" at bounding box center [753, 187] width 45 height 8
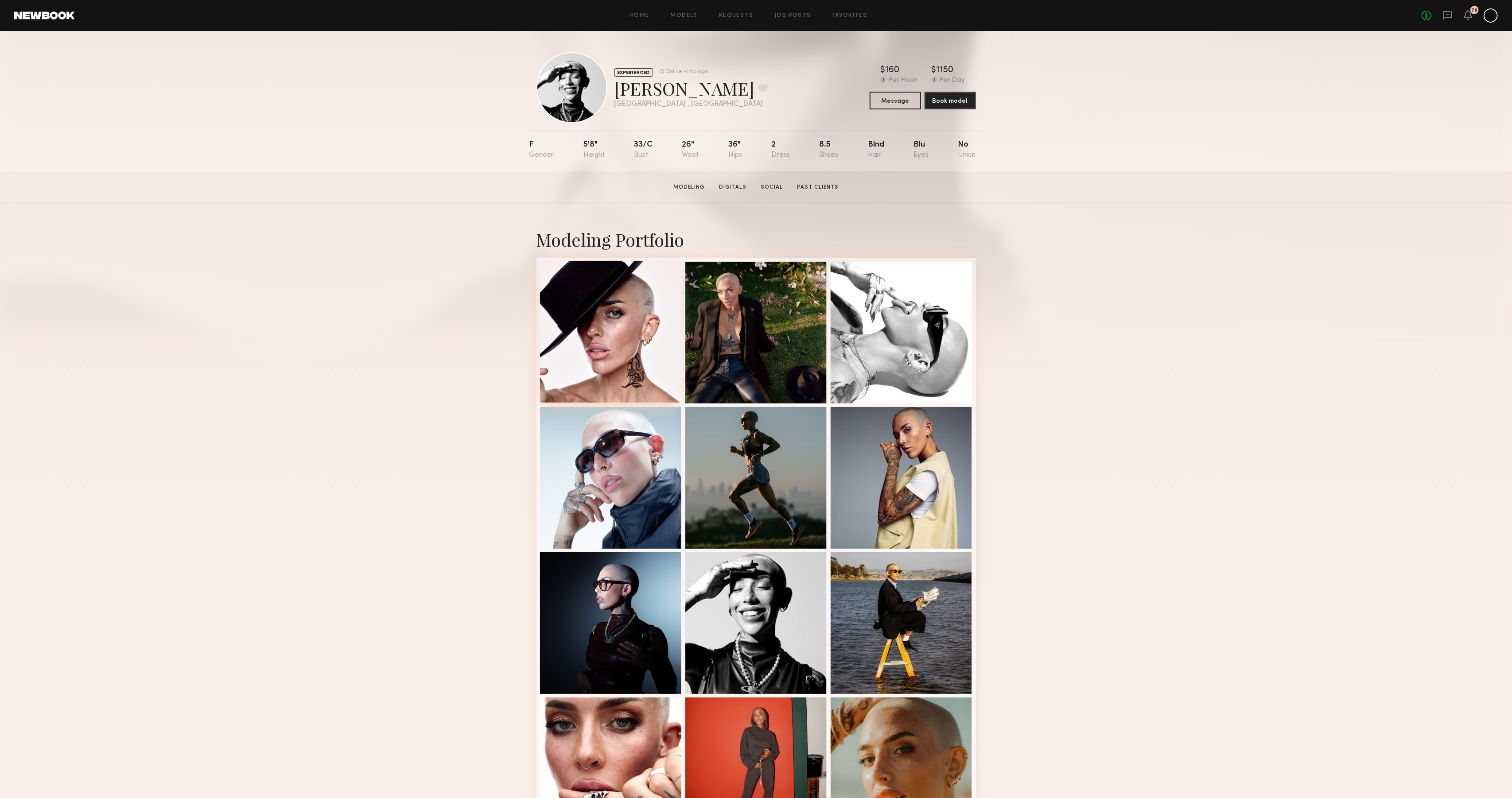
click at [617, 324] on div at bounding box center [611, 332] width 142 height 142
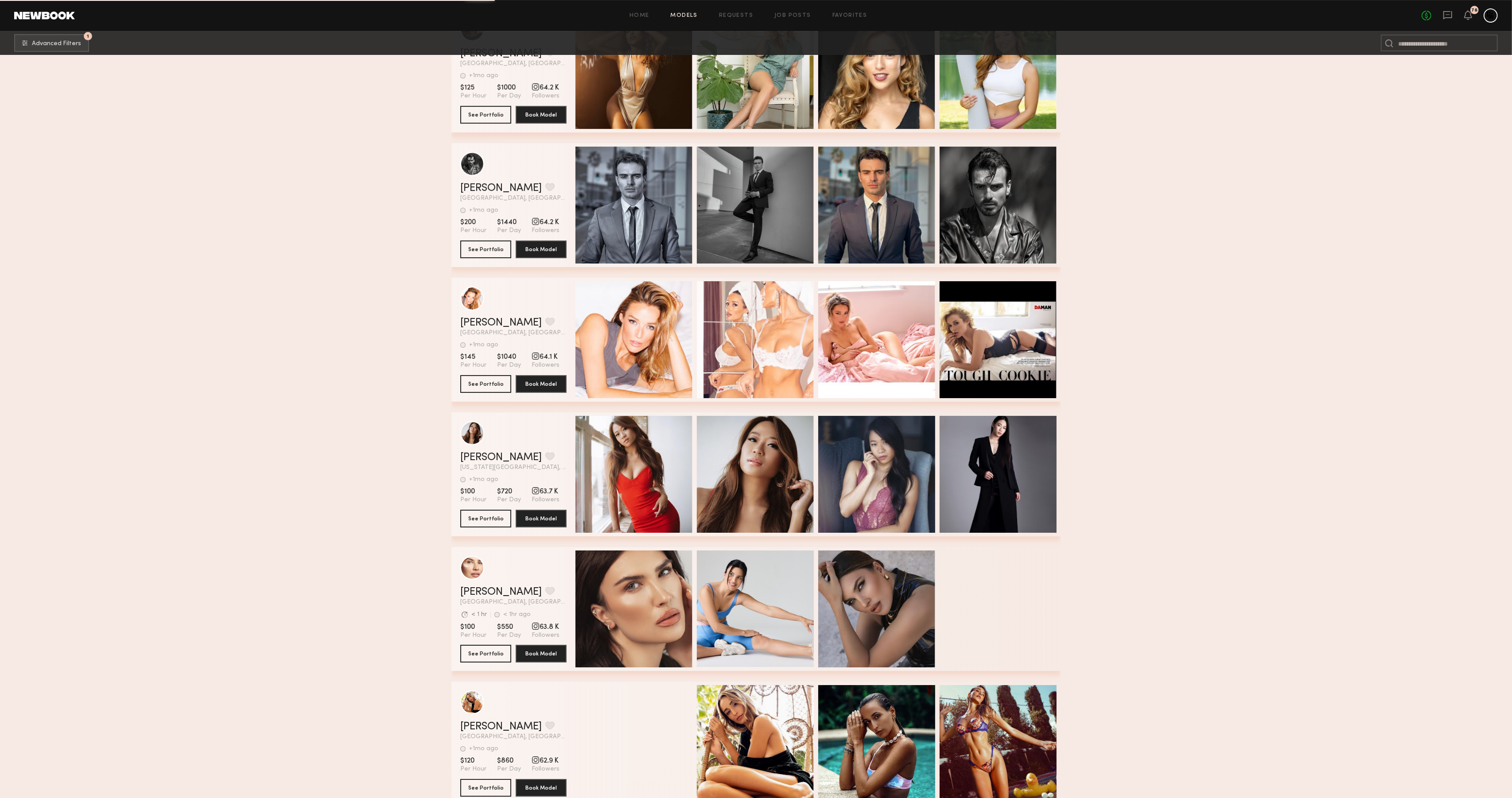
scroll to position [26721, 0]
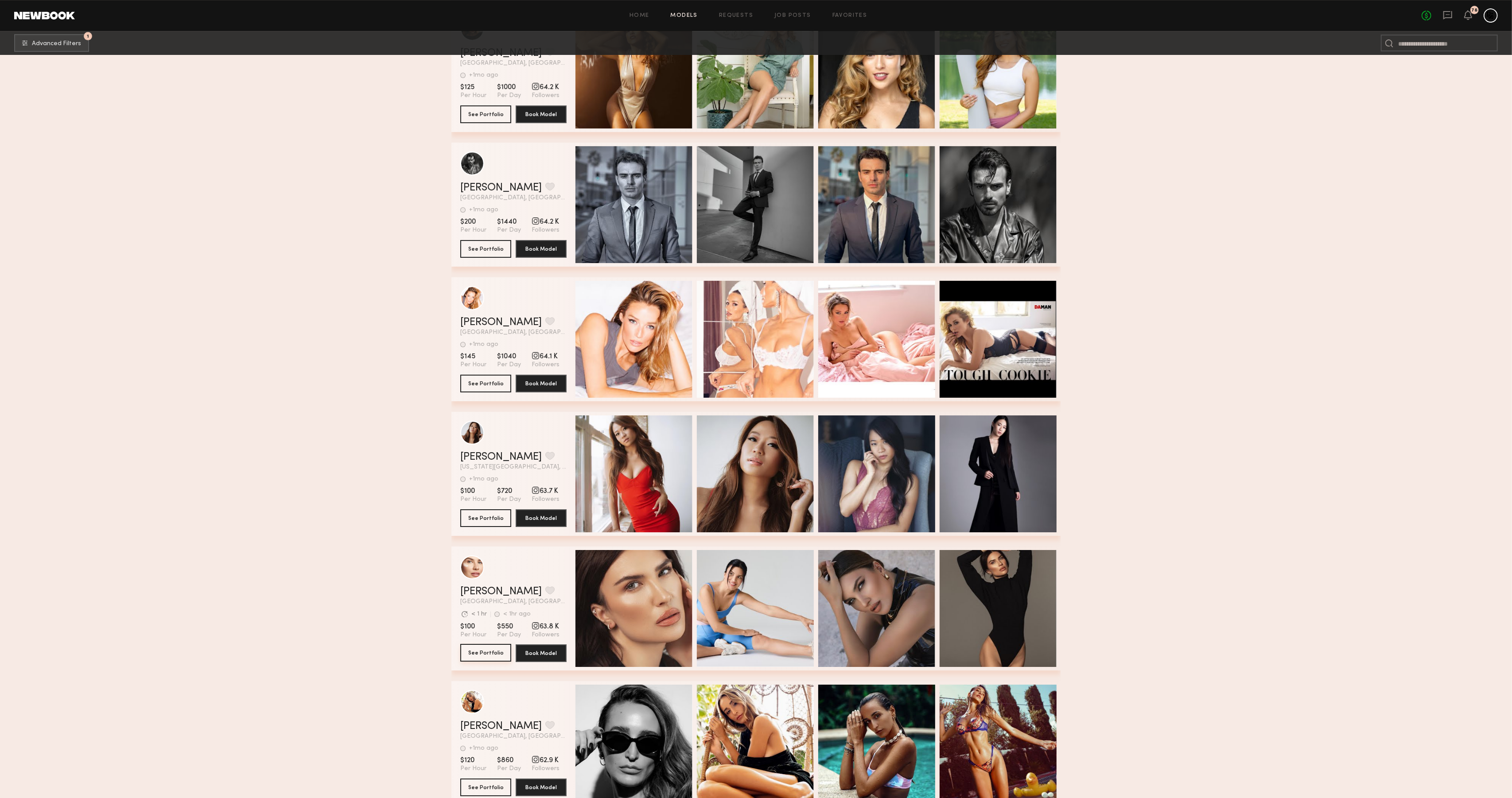
click at [485, 654] on button "See Portfolio" at bounding box center [485, 652] width 51 height 18
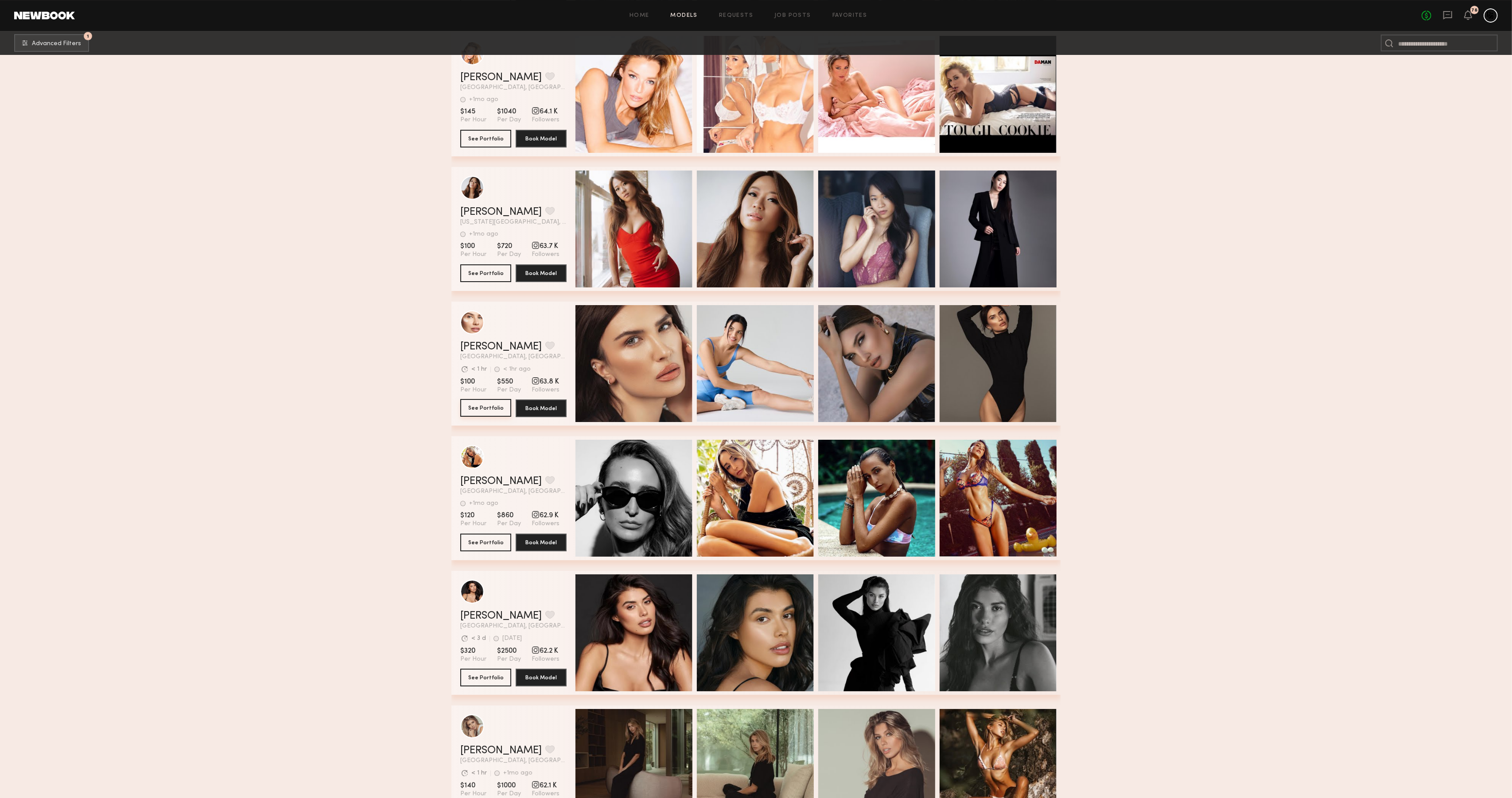
scroll to position [0, 1]
click at [495, 675] on button "See Portfolio" at bounding box center [485, 677] width 51 height 18
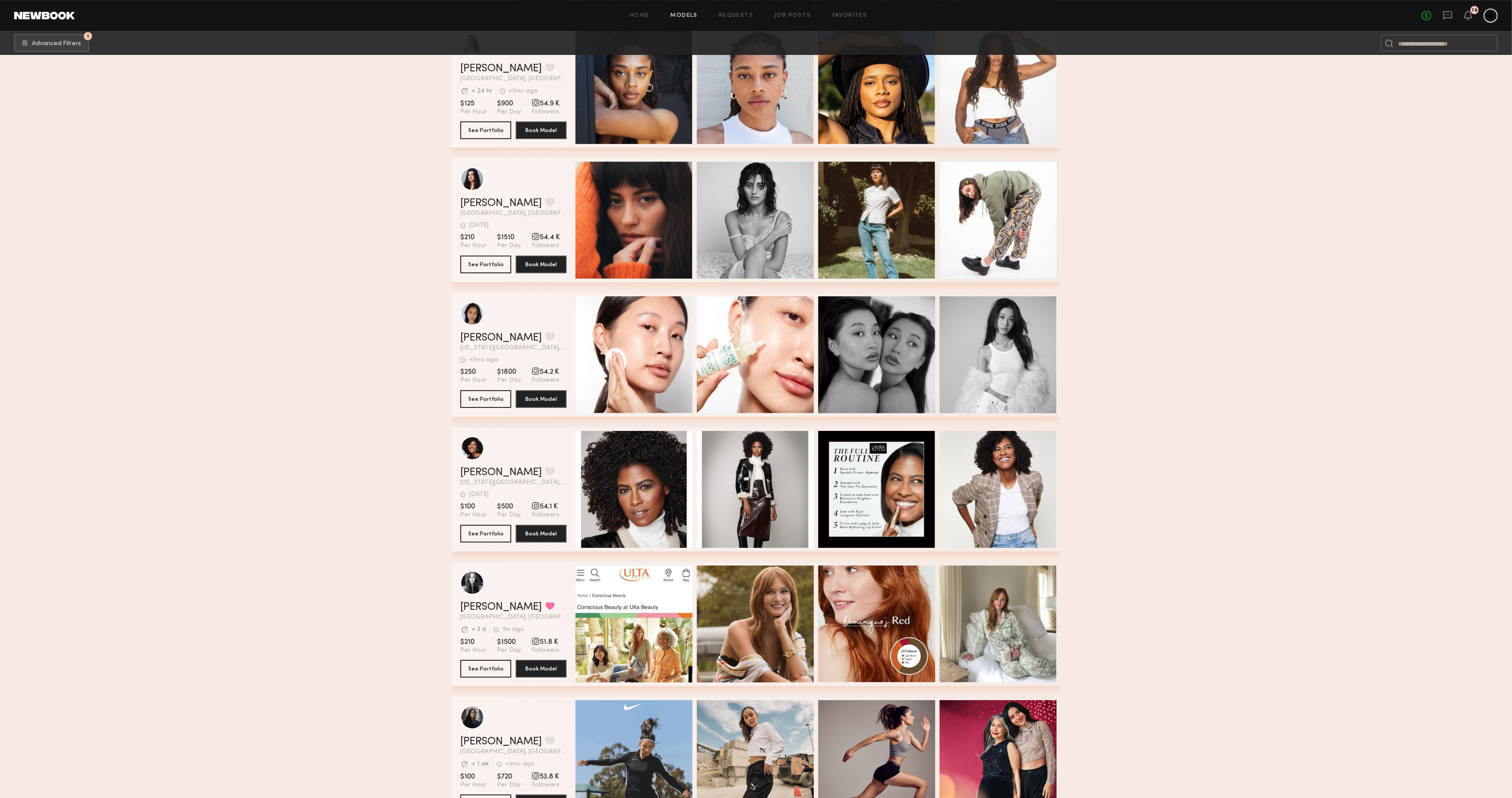
scroll to position [31304, 0]
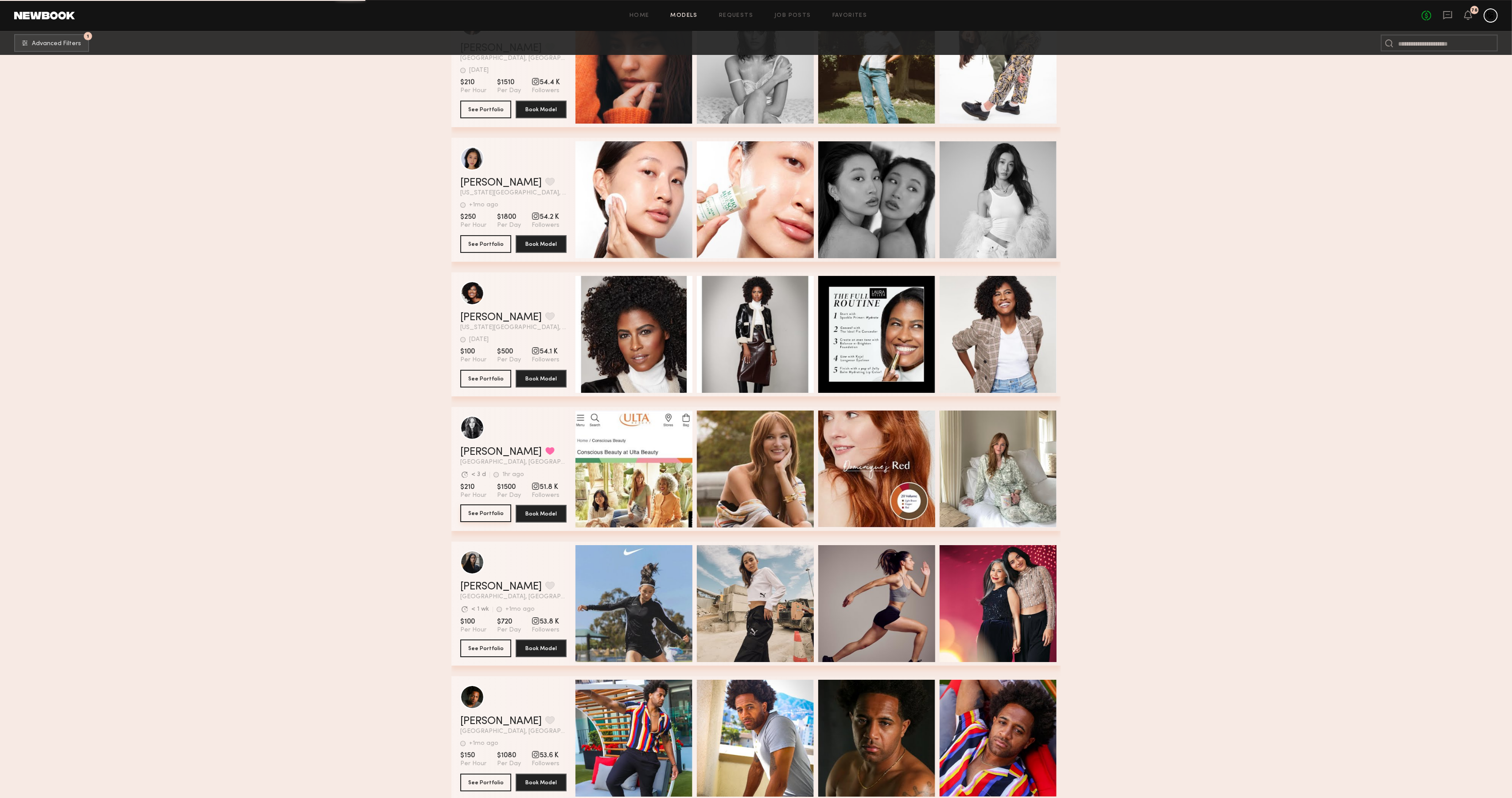
click at [494, 515] on button "See Portfolio" at bounding box center [485, 513] width 51 height 18
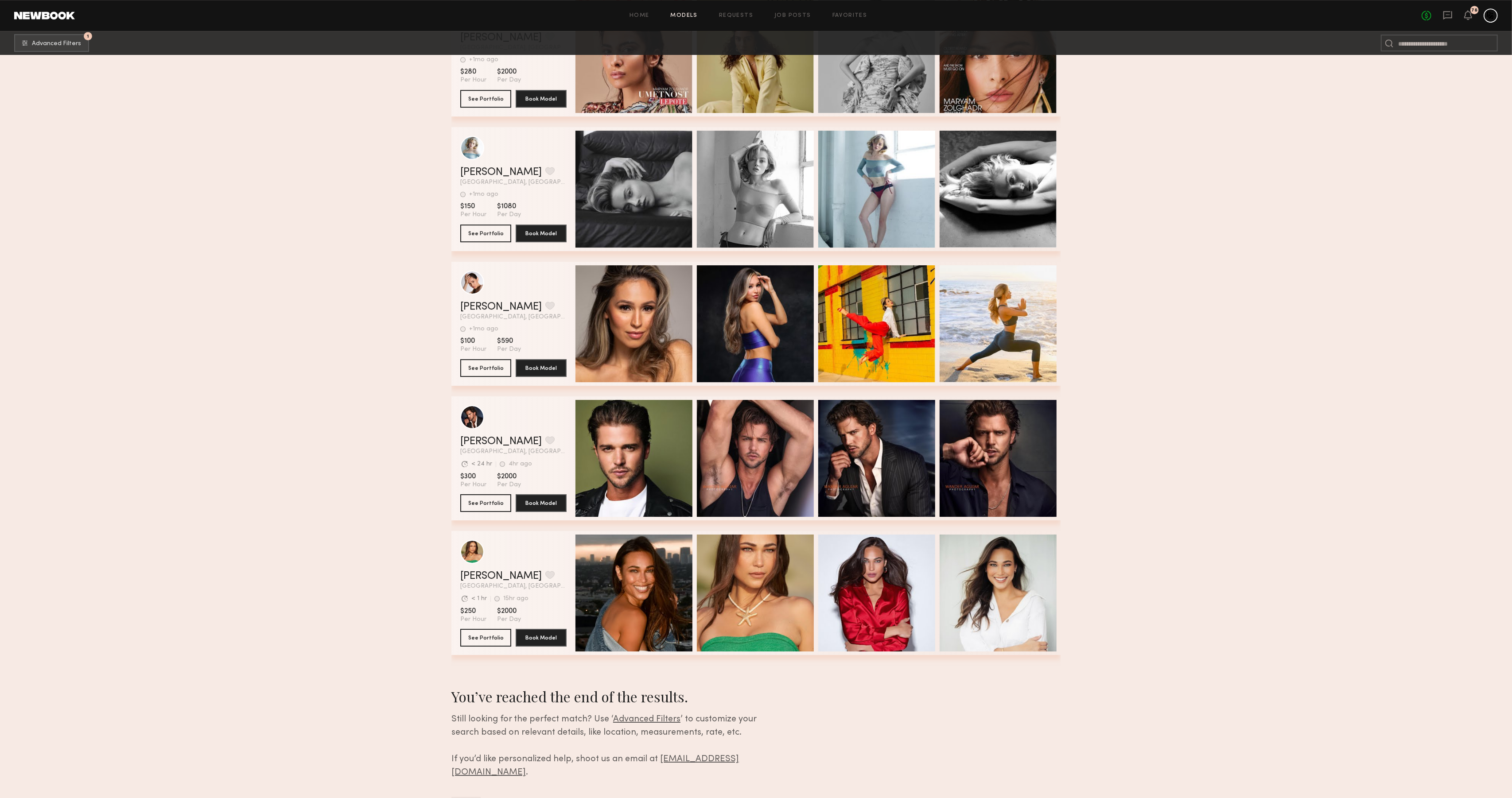
scroll to position [35623, 0]
click at [494, 634] on button "See Portfolio" at bounding box center [485, 637] width 51 height 18
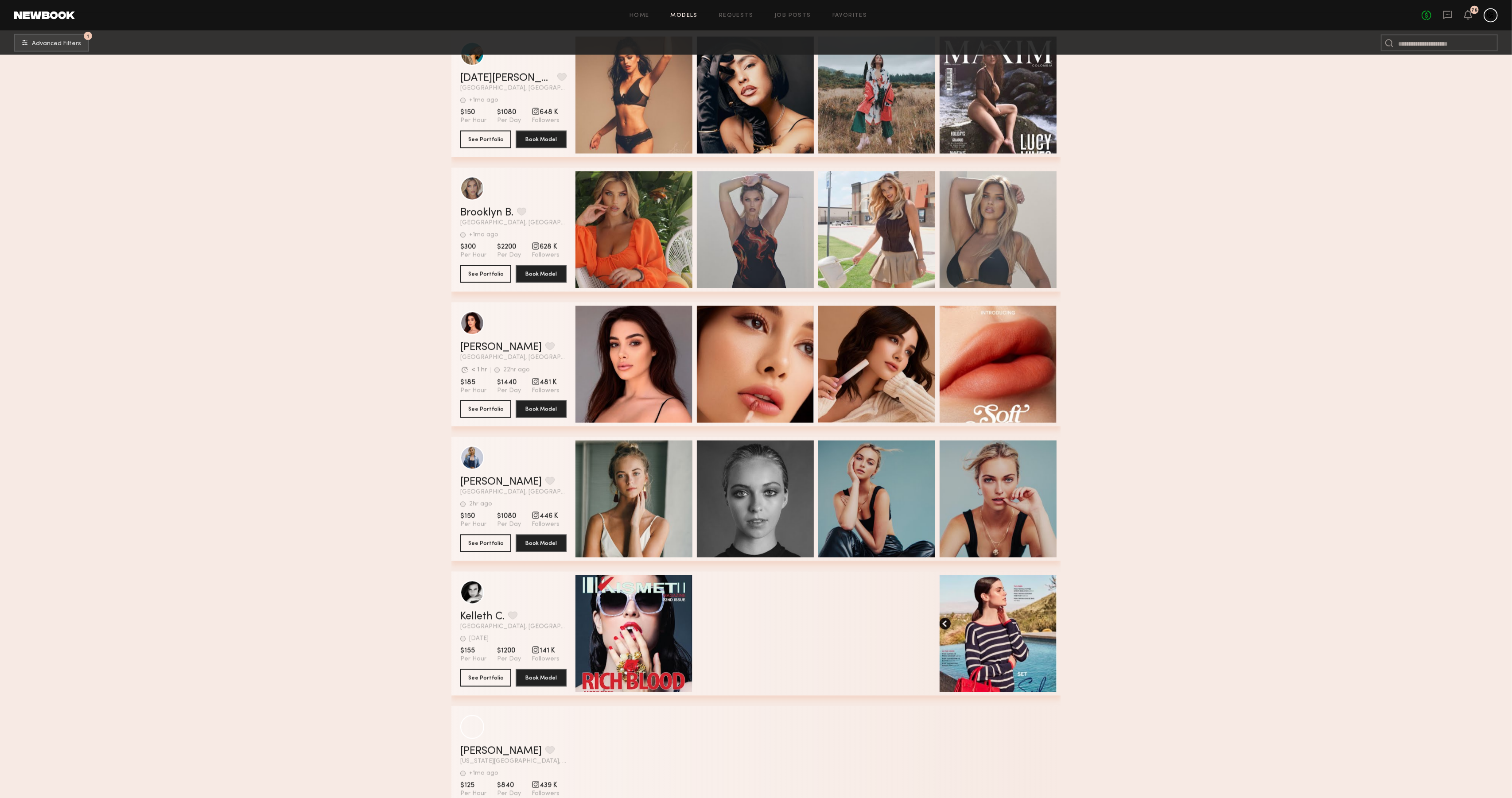
scroll to position [2187, 0]
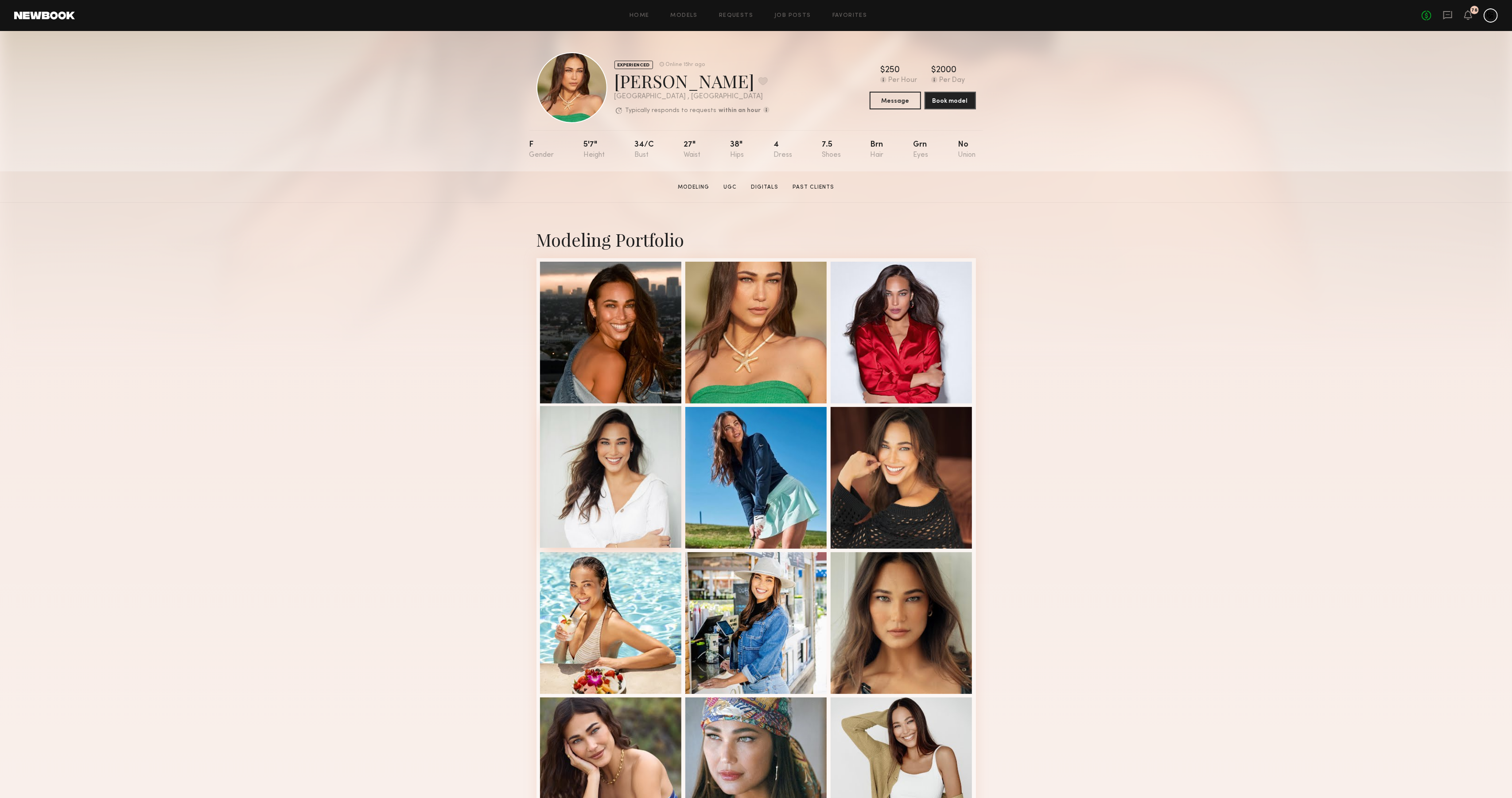
drag, startPoint x: 627, startPoint y: 436, endPoint x: 660, endPoint y: 422, distance: 35.8
click at [627, 436] on div at bounding box center [611, 477] width 142 height 142
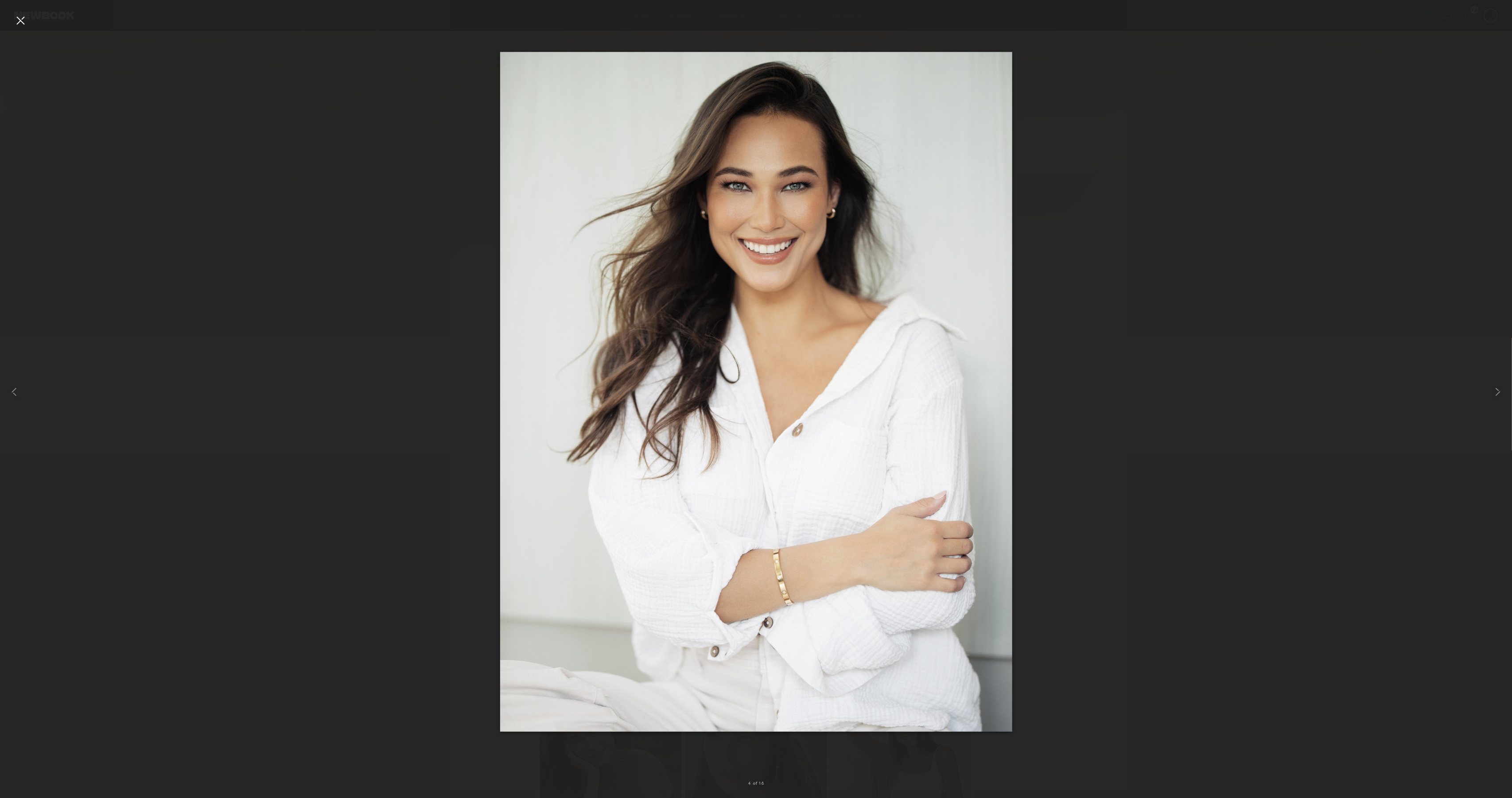
click at [20, 21] on div at bounding box center [21, 21] width 14 height 14
